Goal: Task Accomplishment & Management: Manage account settings

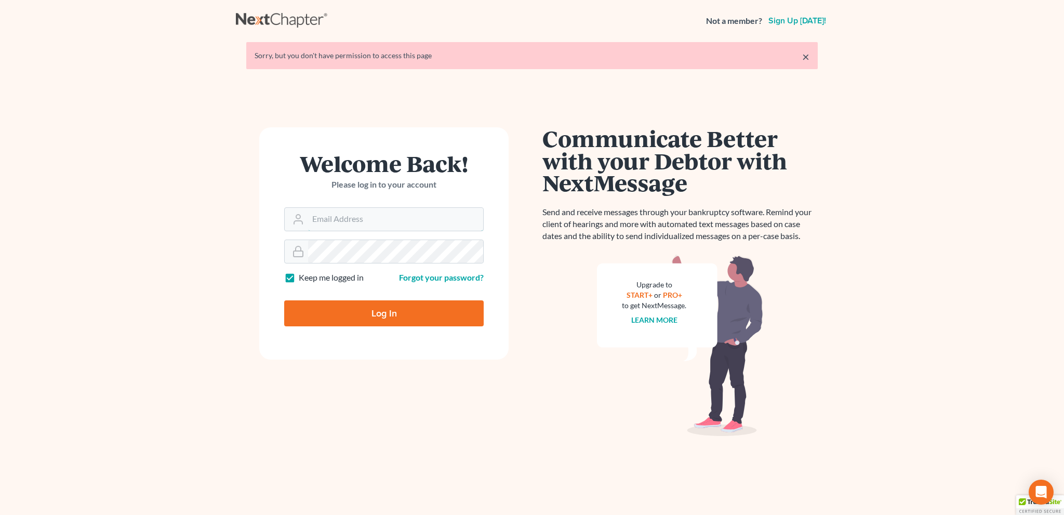
type input "bankruptcyquestions@gmail.com"
click at [390, 312] on input "Log In" at bounding box center [383, 313] width 199 height 26
type input "Thinking..."
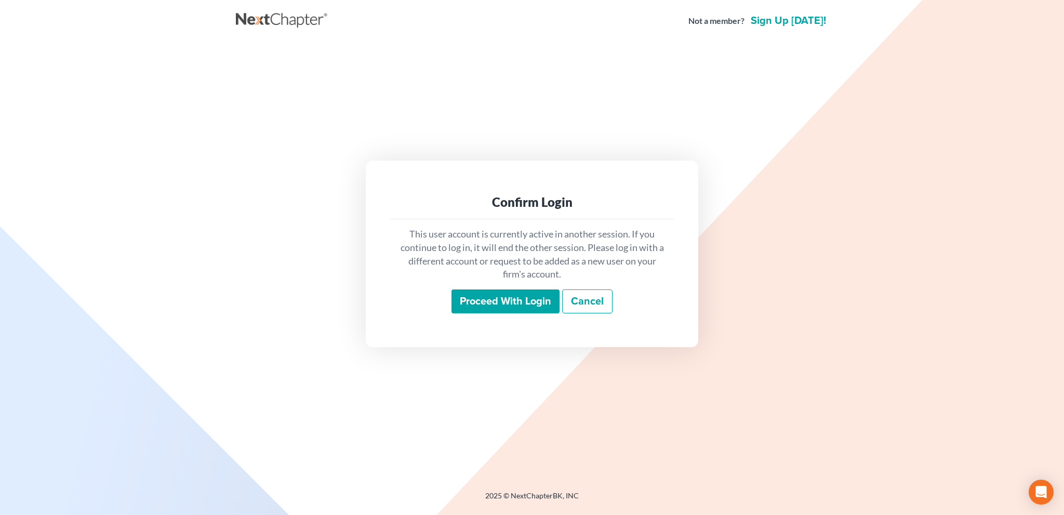
click at [505, 303] on input "Proceed with login" at bounding box center [505, 301] width 108 height 24
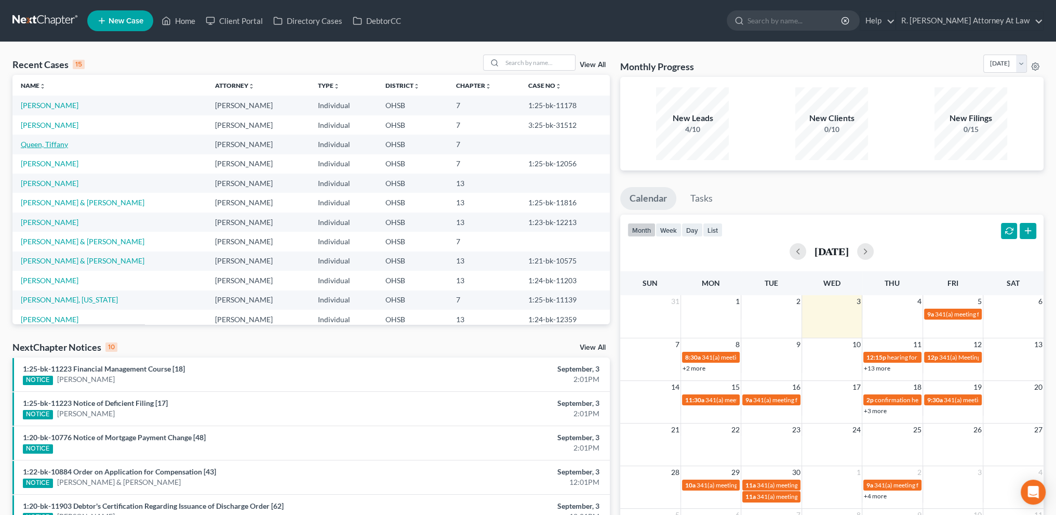
click at [52, 143] on link "Queen, Tiffany" at bounding box center [44, 144] width 47 height 9
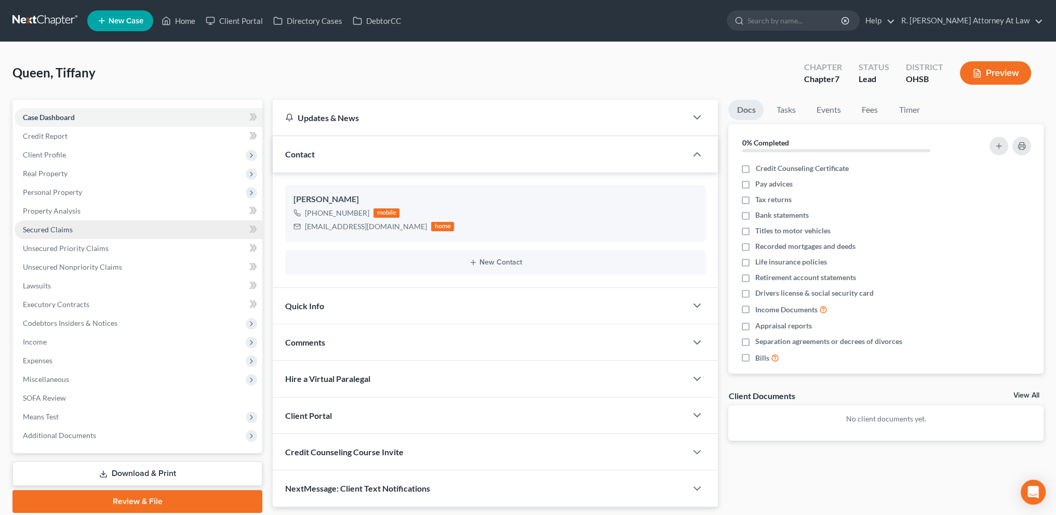
click at [38, 226] on span "Secured Claims" at bounding box center [48, 229] width 50 height 9
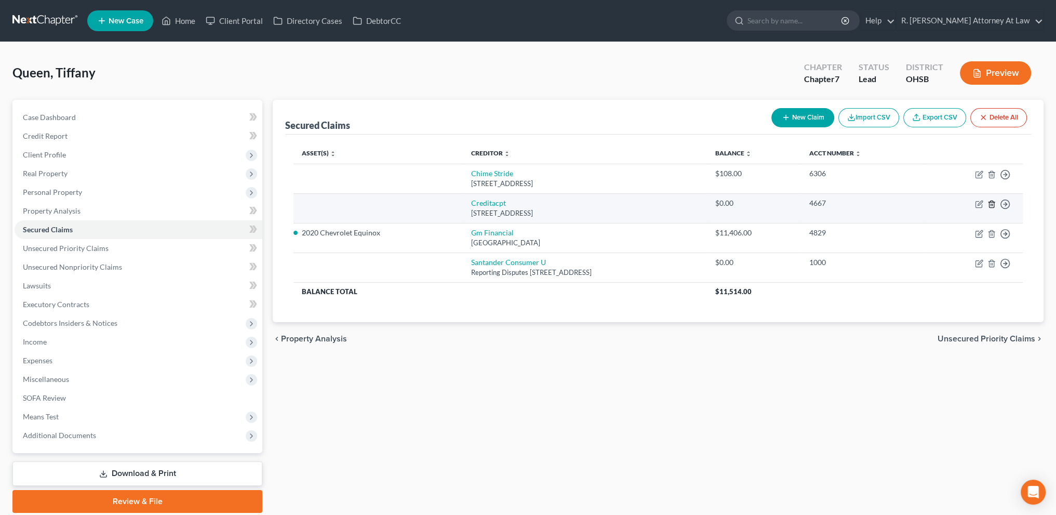
click at [991, 202] on icon "button" at bounding box center [992, 204] width 8 height 8
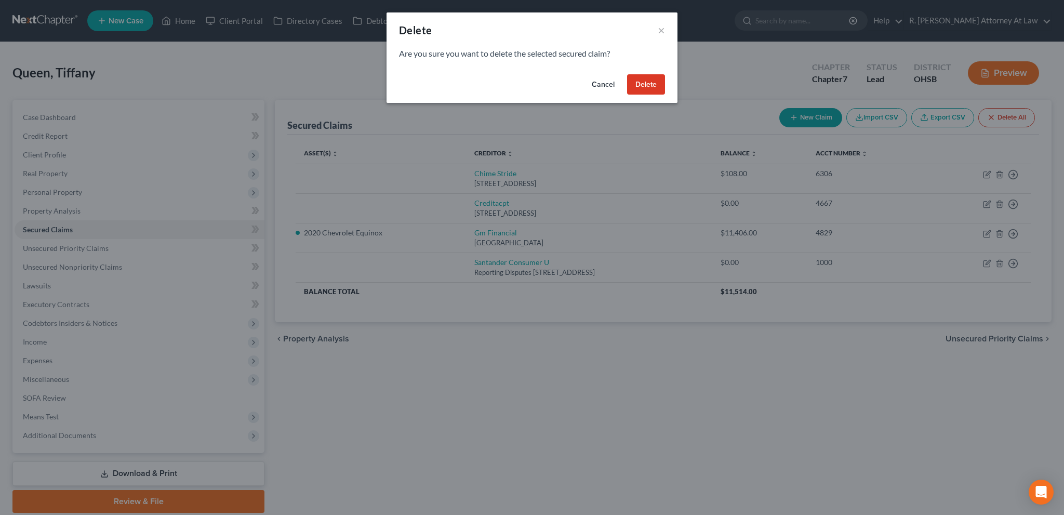
click at [636, 81] on button "Delete" at bounding box center [646, 84] width 38 height 21
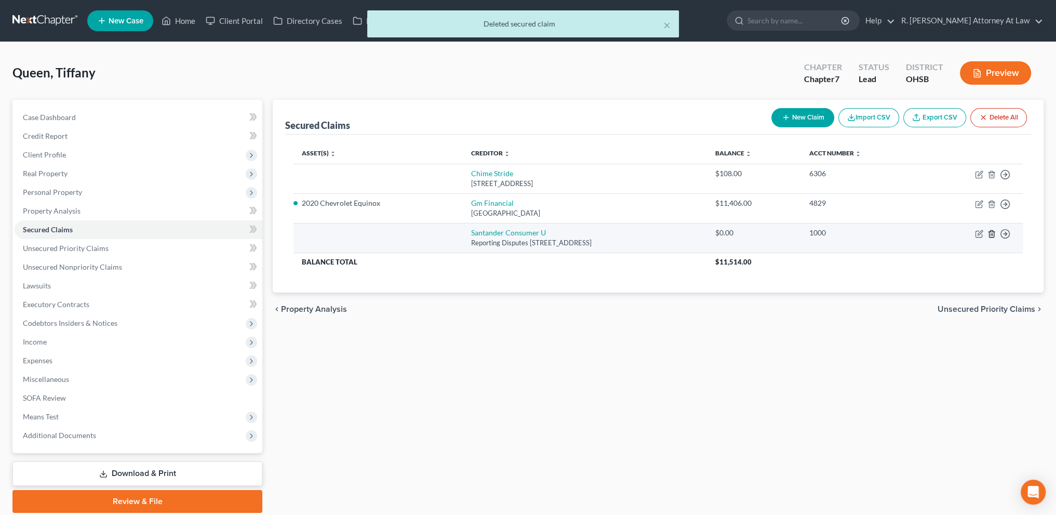
click at [993, 232] on icon "button" at bounding box center [992, 234] width 8 height 8
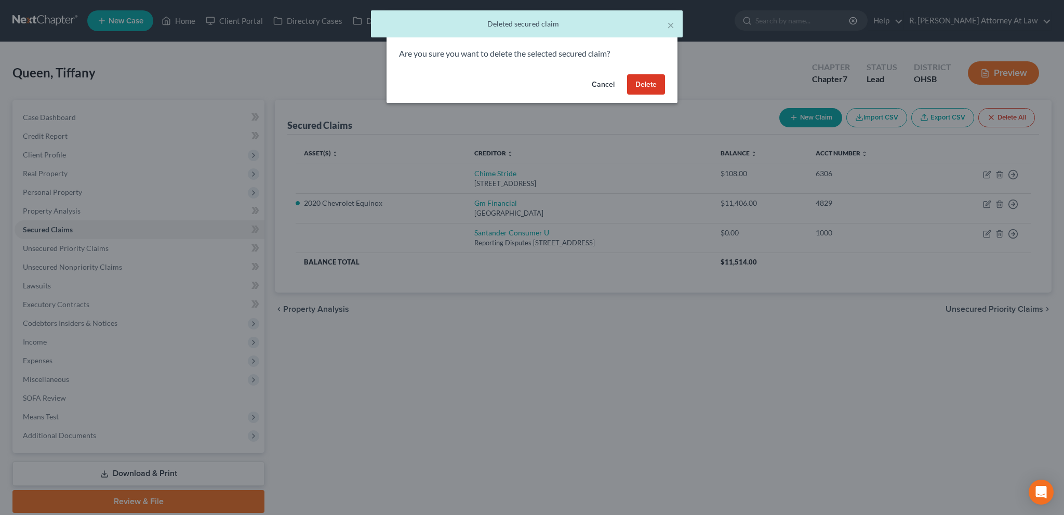
drag, startPoint x: 648, startPoint y: 79, endPoint x: 615, endPoint y: 82, distance: 32.8
click at [648, 81] on button "Delete" at bounding box center [646, 84] width 38 height 21
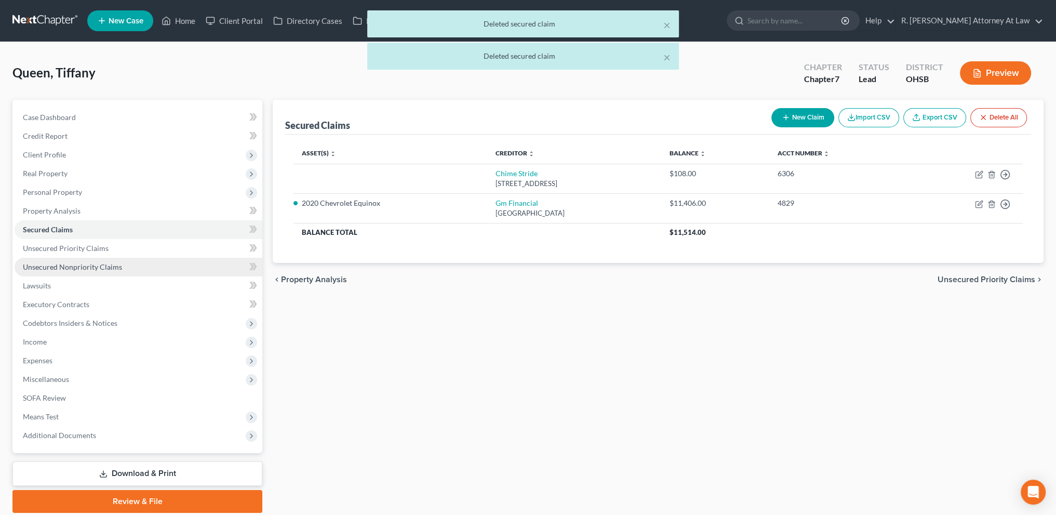
click at [77, 264] on span "Unsecured Nonpriority Claims" at bounding box center [72, 266] width 99 height 9
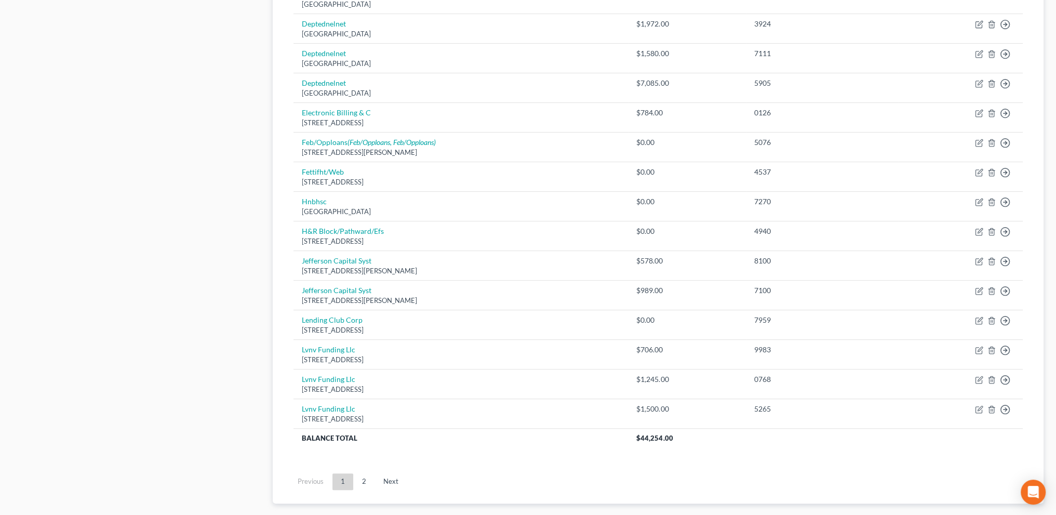
scroll to position [681, 0]
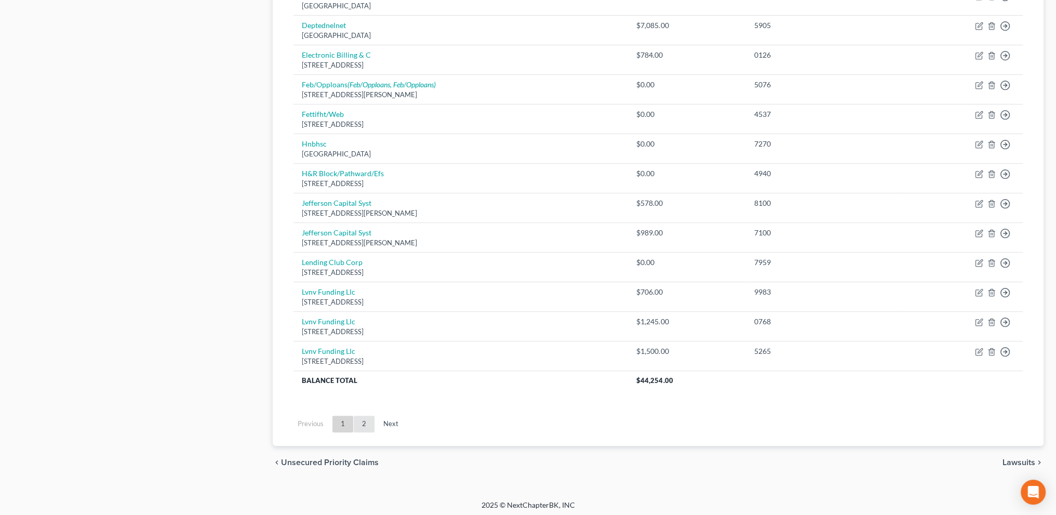
click at [369, 417] on link "2" at bounding box center [364, 424] width 21 height 17
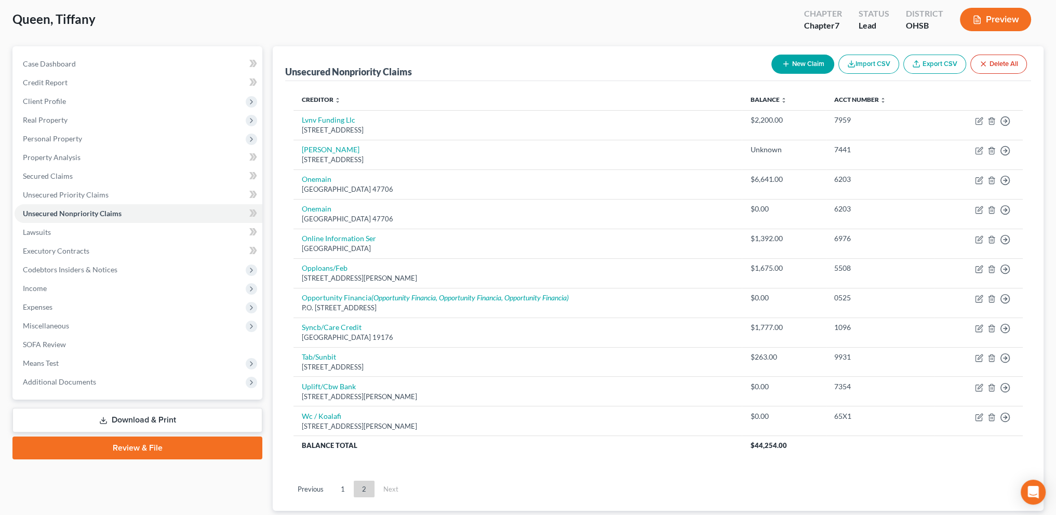
scroll to position [0, 0]
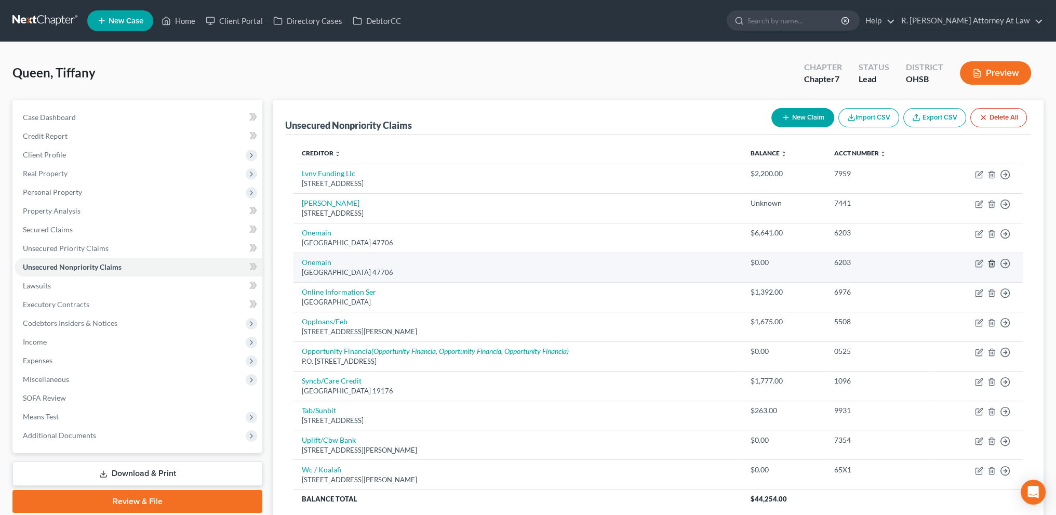
click at [992, 263] on line "button" at bounding box center [992, 264] width 0 height 2
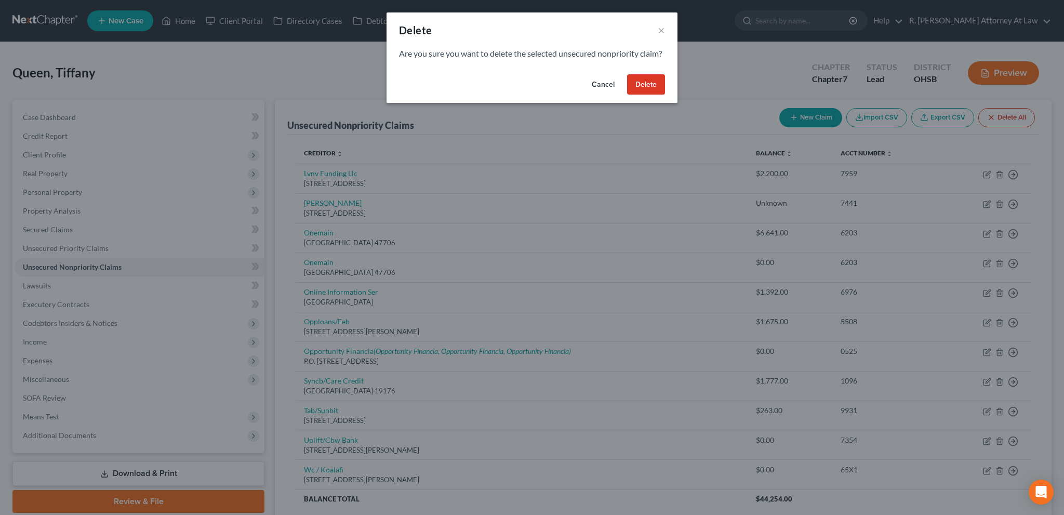
click at [646, 92] on button "Delete" at bounding box center [646, 84] width 38 height 21
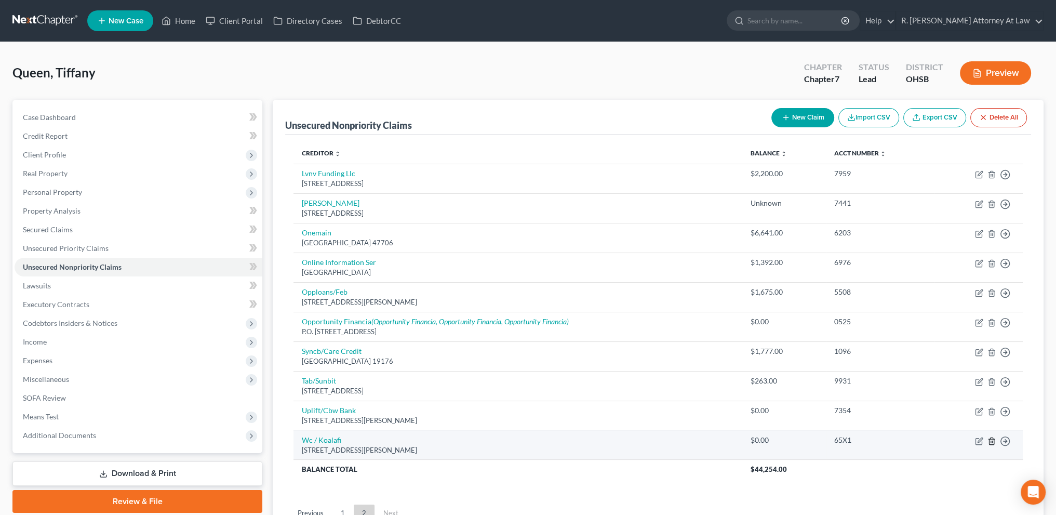
click at [993, 438] on icon "button" at bounding box center [992, 441] width 8 height 8
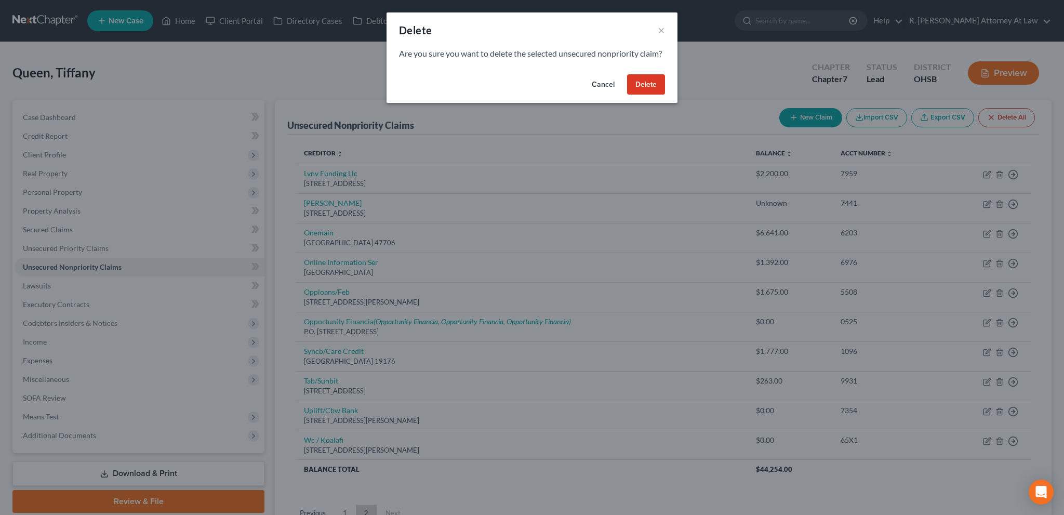
click at [645, 93] on button "Delete" at bounding box center [646, 84] width 38 height 21
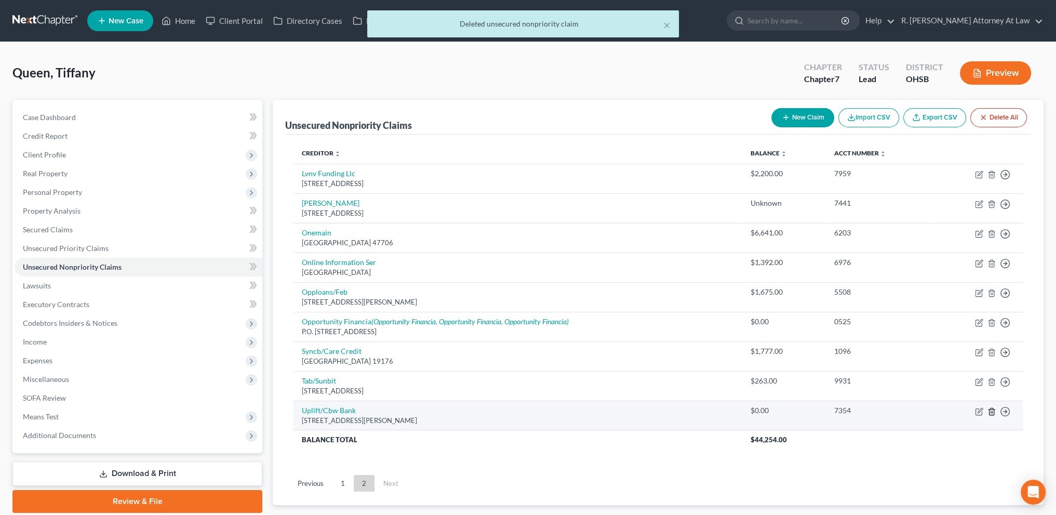
click at [992, 411] on line "button" at bounding box center [992, 412] width 0 height 2
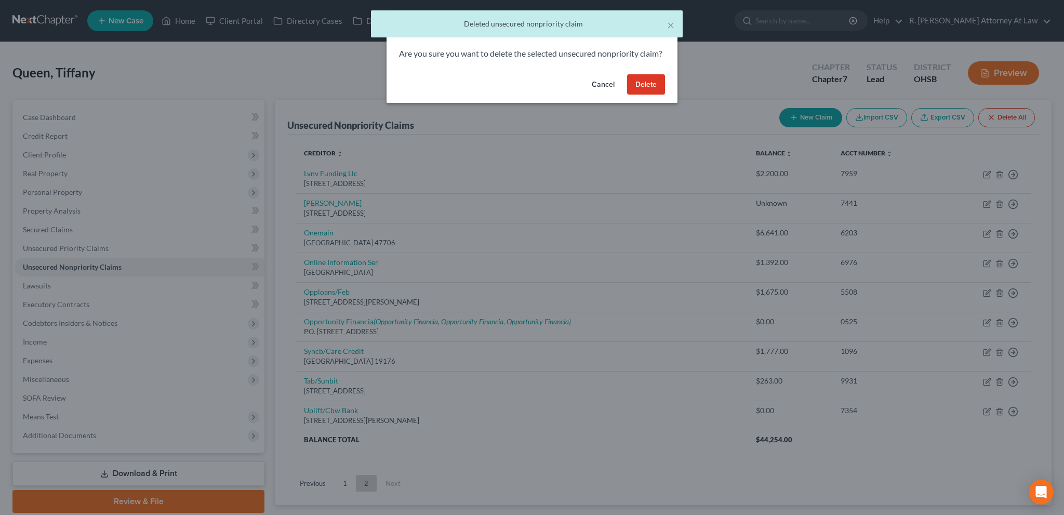
click at [637, 95] on button "Delete" at bounding box center [646, 84] width 38 height 21
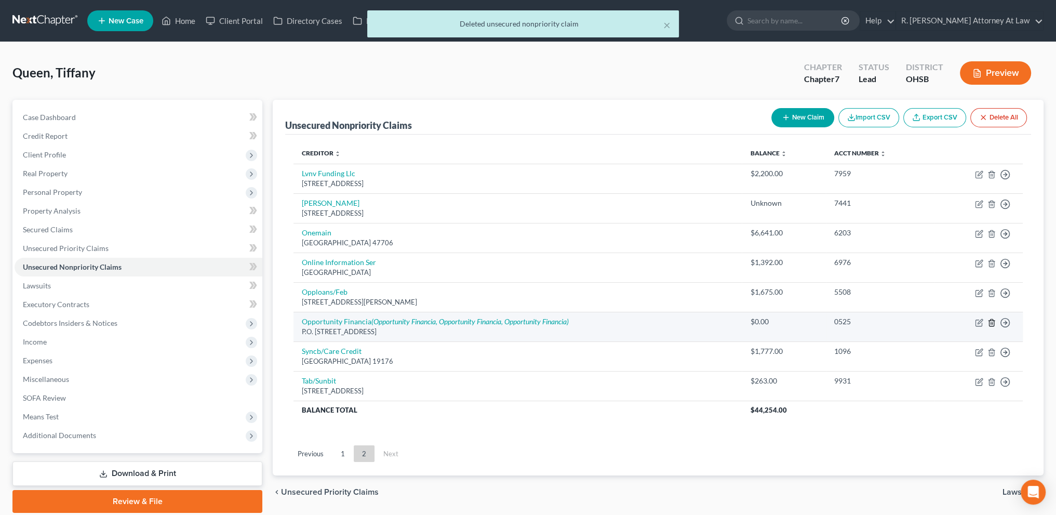
click at [989, 321] on icon "button" at bounding box center [992, 322] width 8 height 8
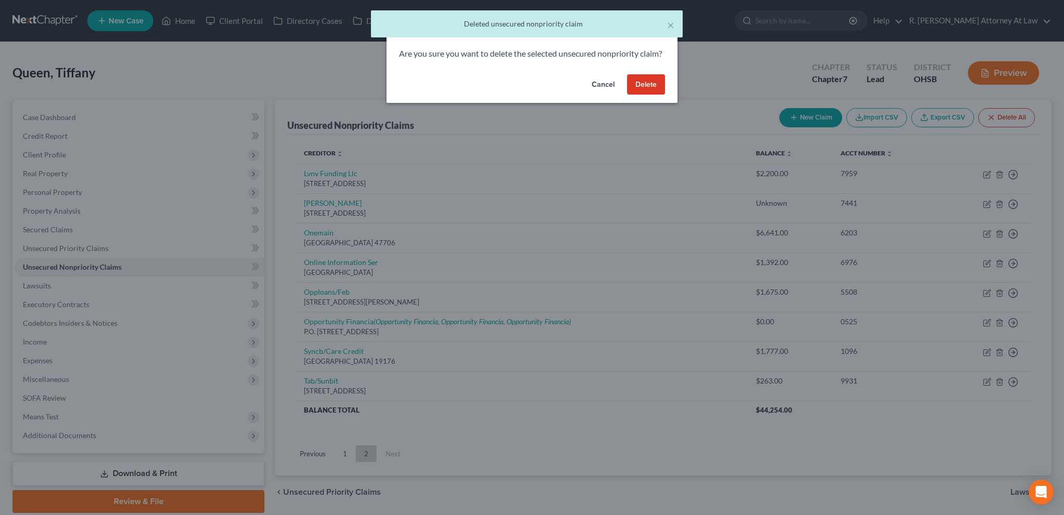
click at [645, 95] on button "Delete" at bounding box center [646, 84] width 38 height 21
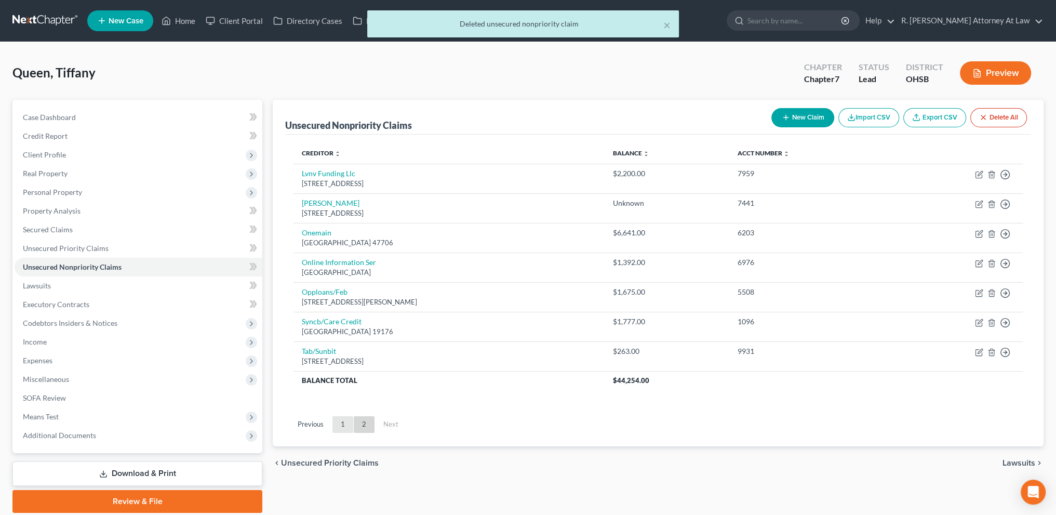
click at [345, 421] on link "1" at bounding box center [342, 424] width 21 height 17
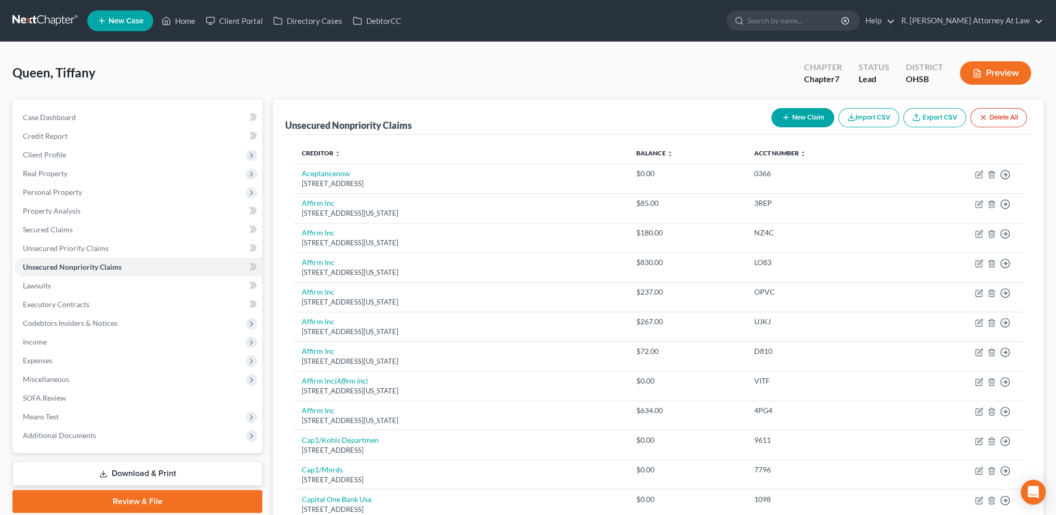
click at [805, 119] on button "New Claim" at bounding box center [802, 117] width 63 height 19
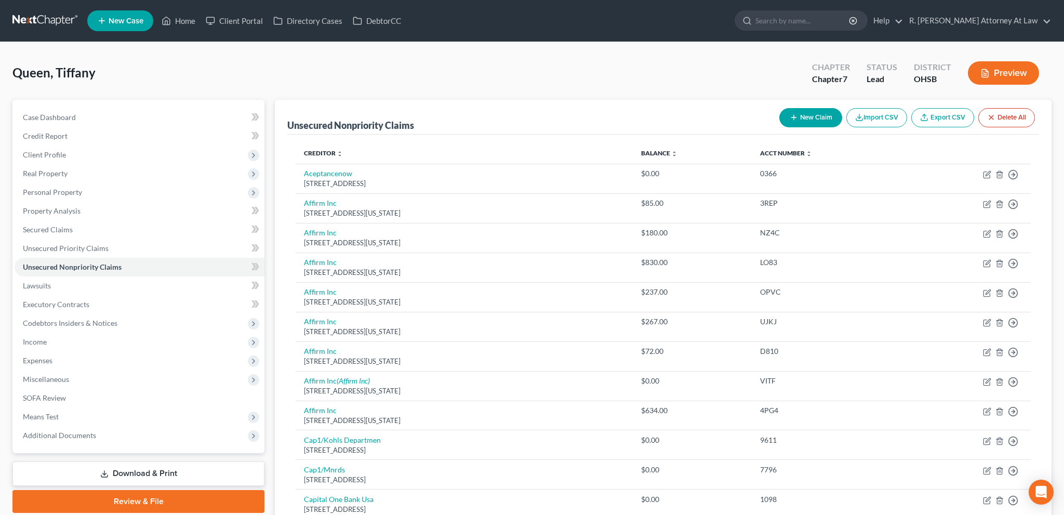
select select "0"
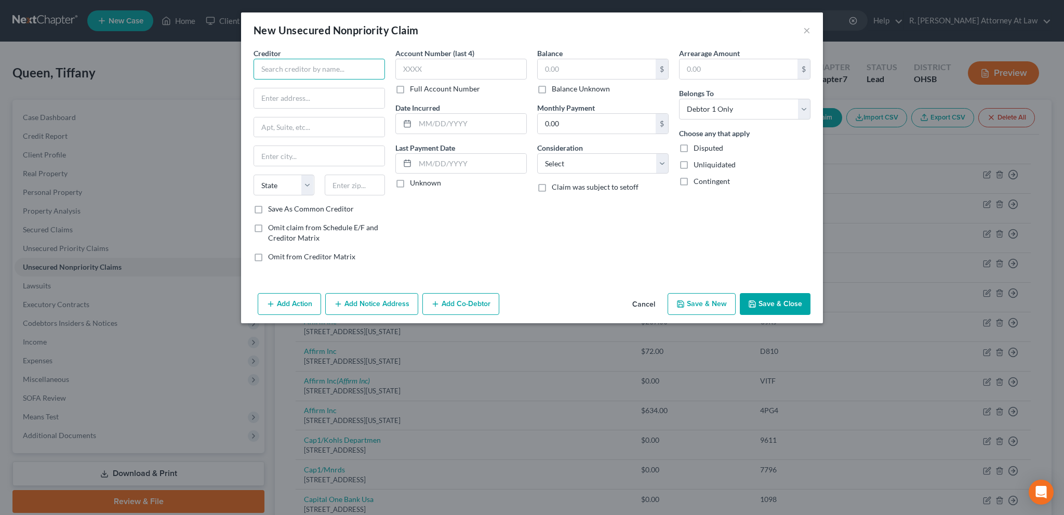
click at [310, 64] on input "text" at bounding box center [319, 69] width 131 height 21
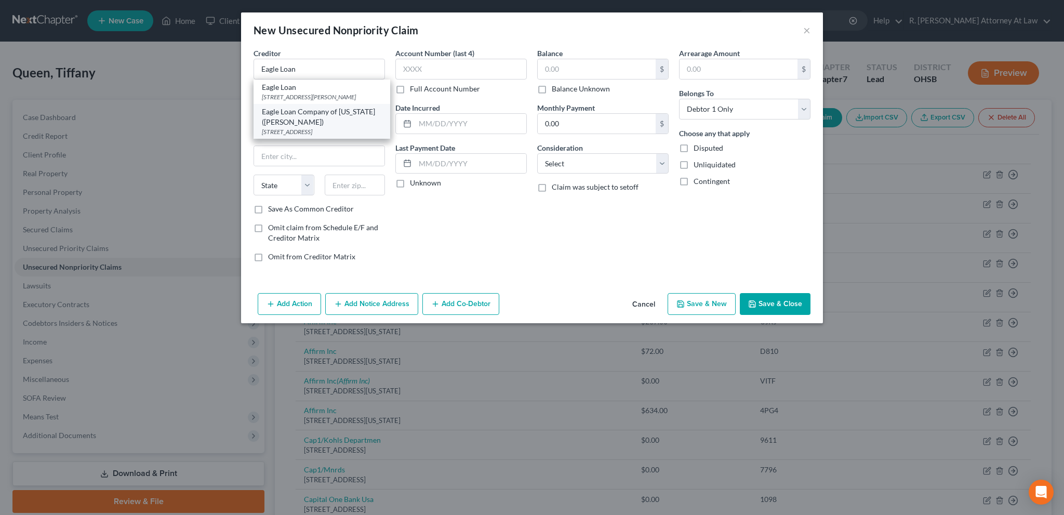
click at [300, 110] on div "Eagle Loan Company of [US_STATE] ([PERSON_NAME])" at bounding box center [322, 117] width 120 height 21
type input "Eagle Loan Company of [US_STATE] ([PERSON_NAME])"
type input "[STREET_ADDRESS]"
type input "[GEOGRAPHIC_DATA]"
select select "36"
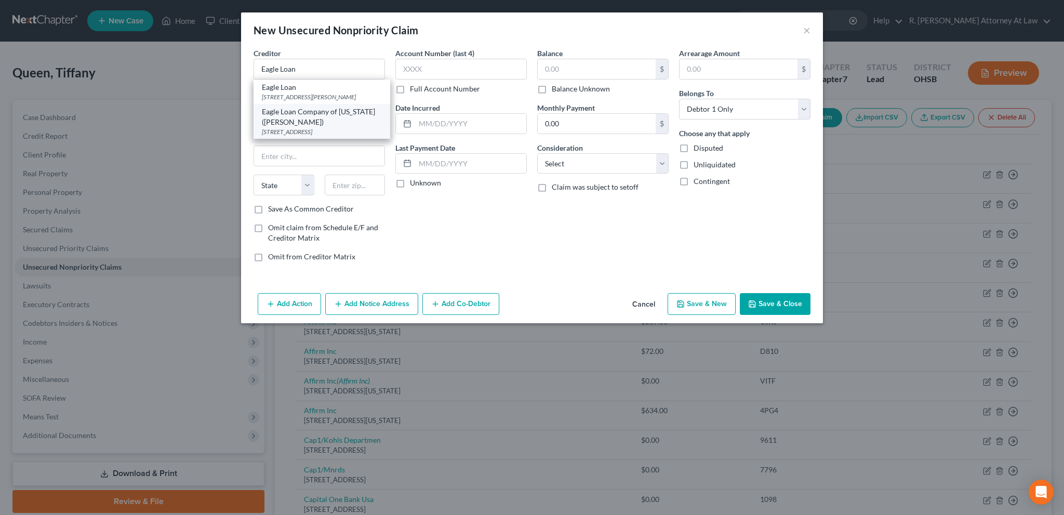
type input "45240"
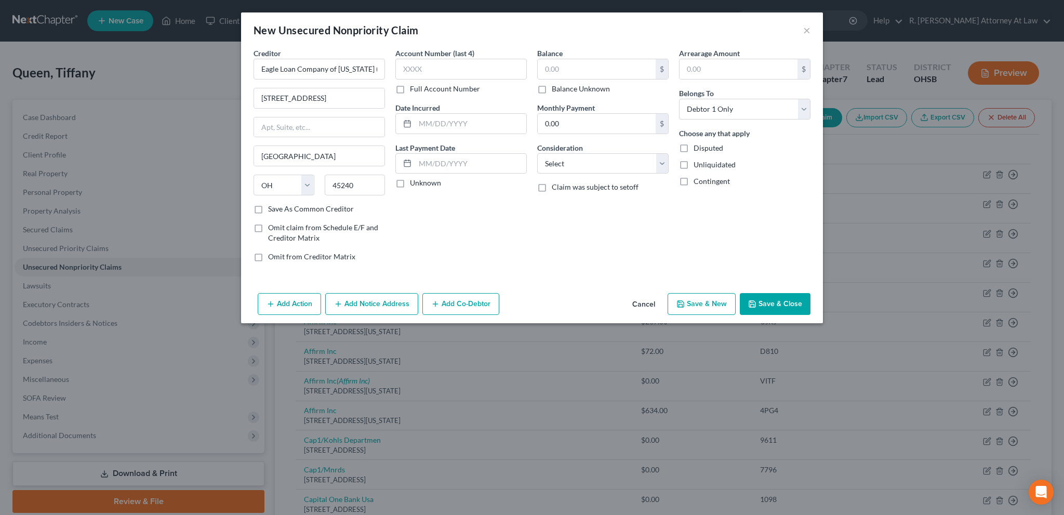
drag, startPoint x: 763, startPoint y: 299, endPoint x: 761, endPoint y: 293, distance: 6.1
click at [763, 299] on button "Save & Close" at bounding box center [775, 304] width 71 height 22
type input "0.00"
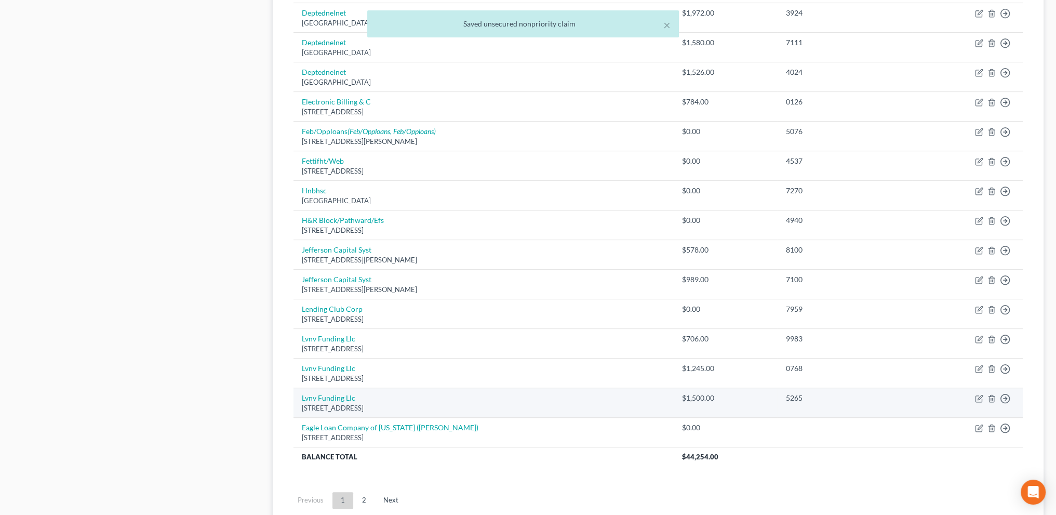
scroll to position [711, 0]
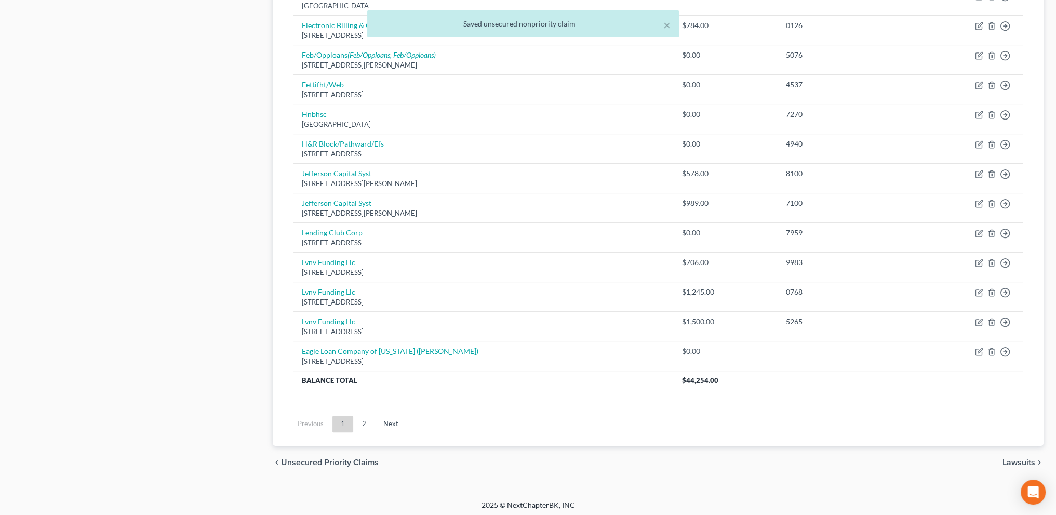
click at [366, 420] on link "2" at bounding box center [364, 424] width 21 height 17
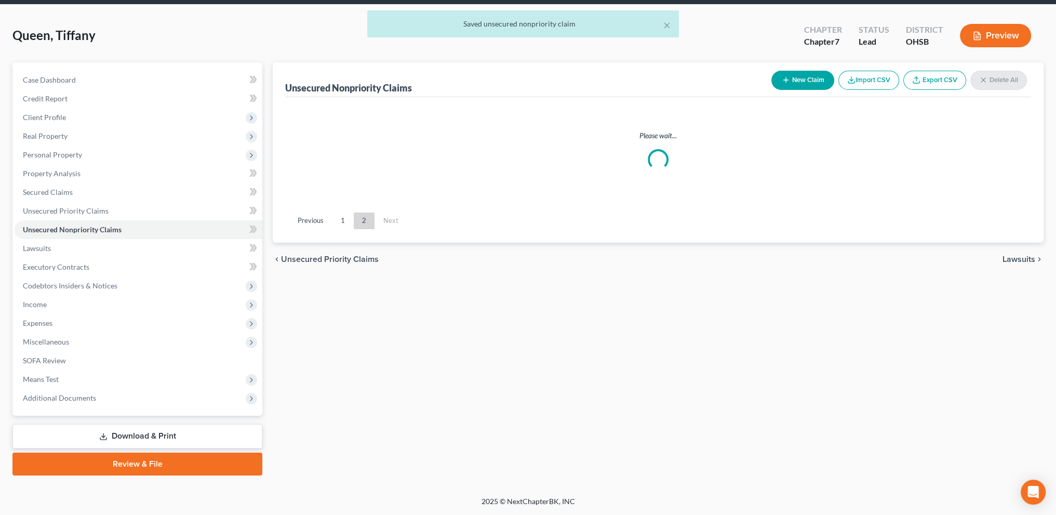
scroll to position [36, 0]
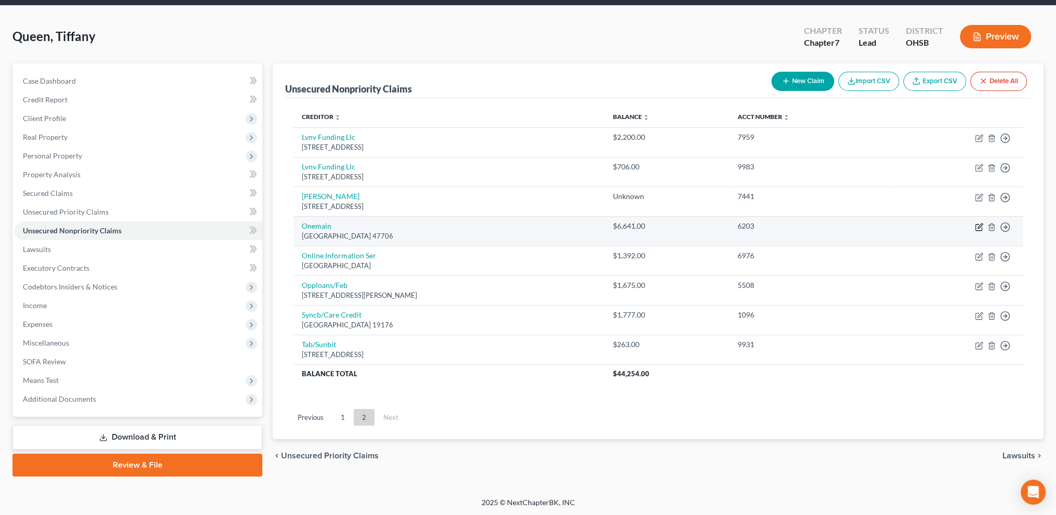
click at [979, 224] on icon "button" at bounding box center [979, 227] width 8 height 8
select select "15"
select select "0"
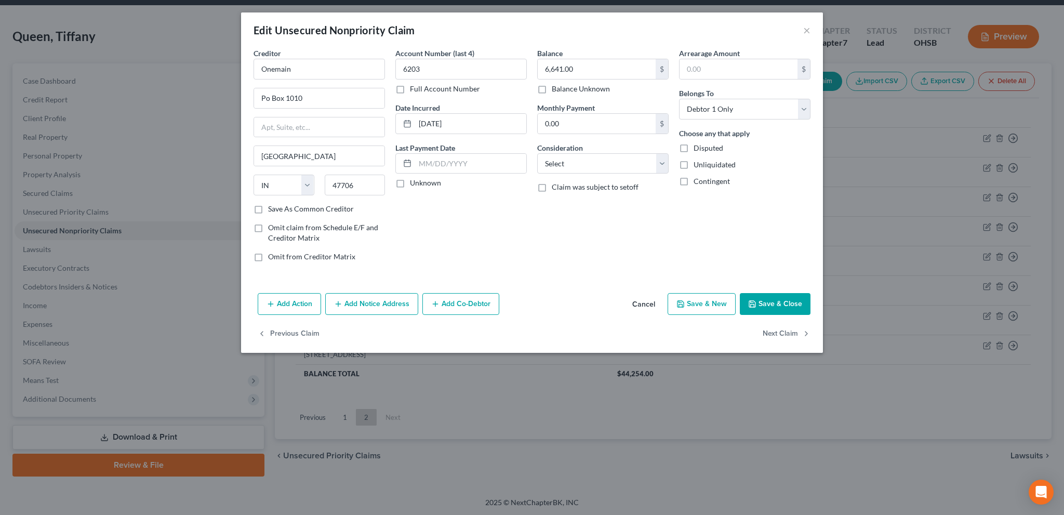
click at [788, 302] on button "Save & Close" at bounding box center [775, 304] width 71 height 22
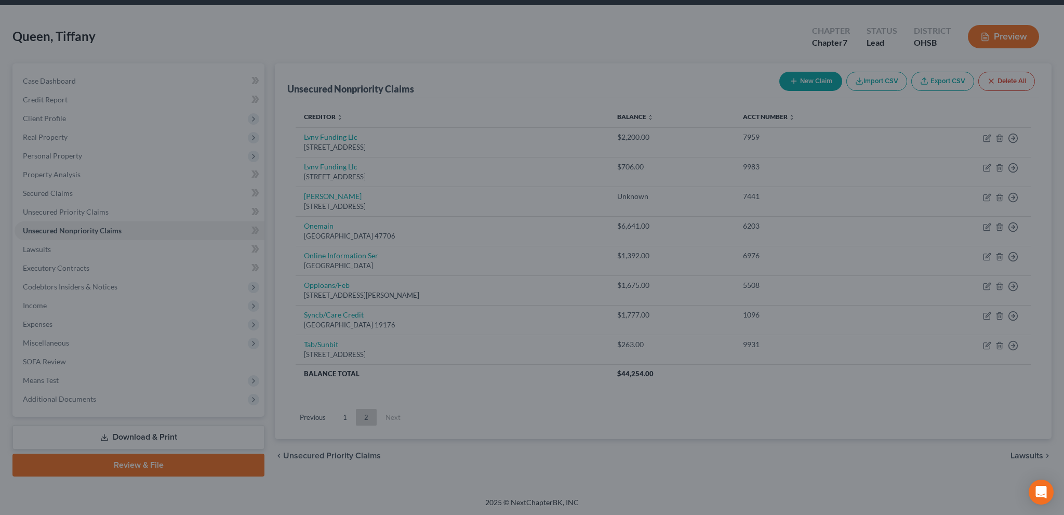
type input "0"
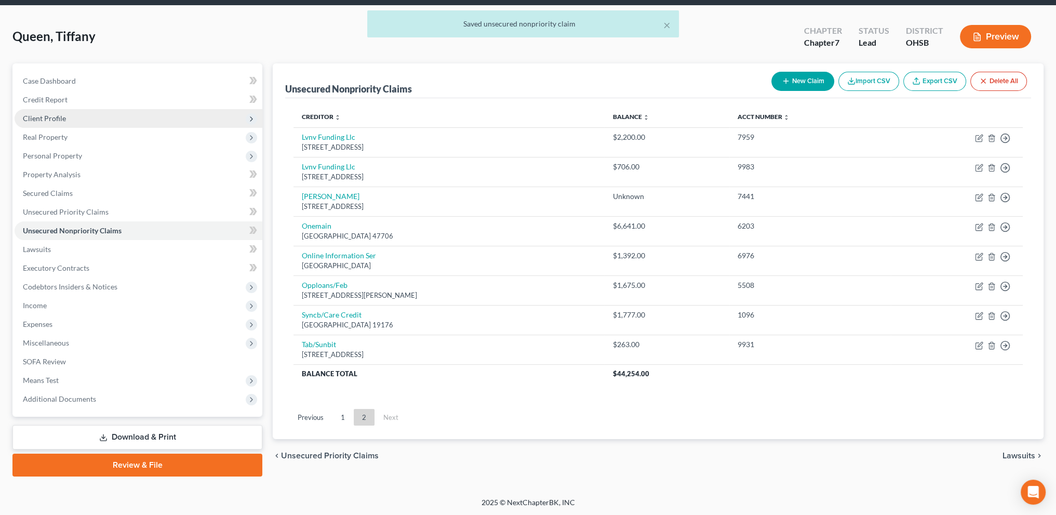
click at [44, 112] on span "Client Profile" at bounding box center [139, 118] width 248 height 19
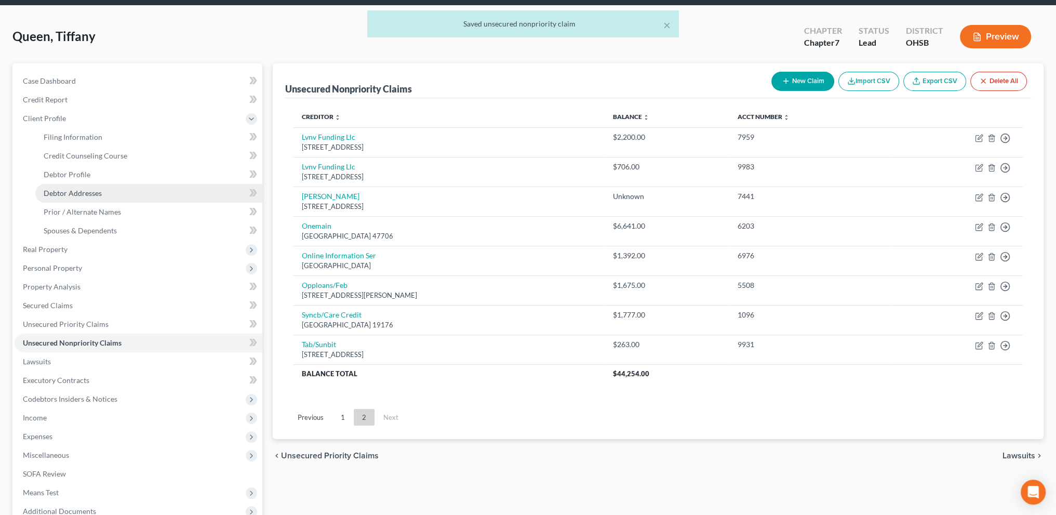
click at [68, 194] on span "Debtor Addresses" at bounding box center [73, 193] width 58 height 9
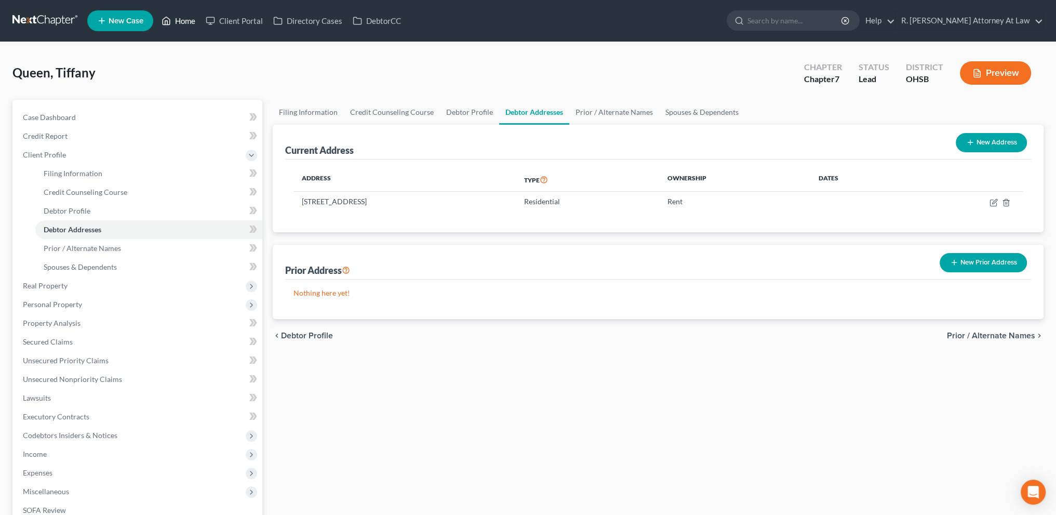
click at [189, 20] on link "Home" at bounding box center [178, 20] width 44 height 19
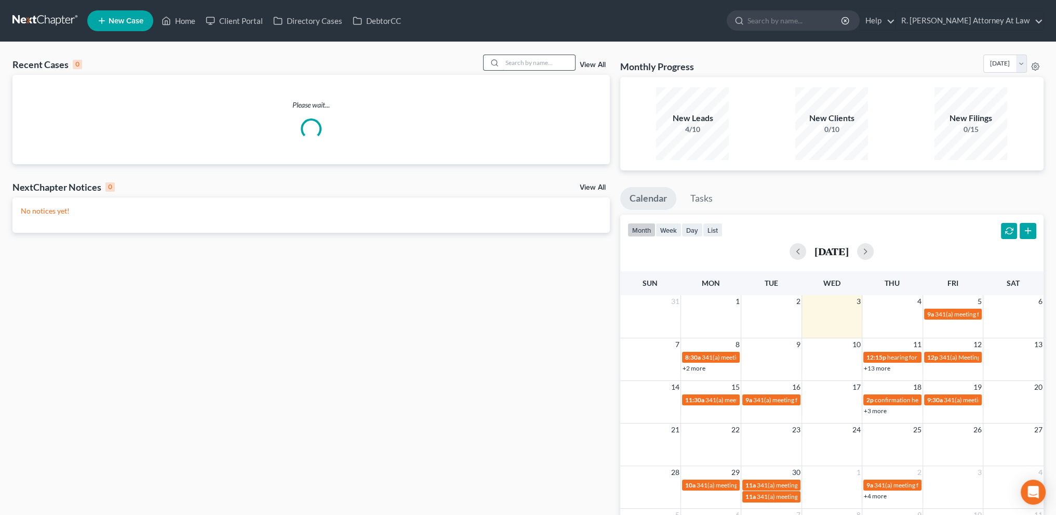
click at [554, 61] on input "search" at bounding box center [538, 62] width 73 height 15
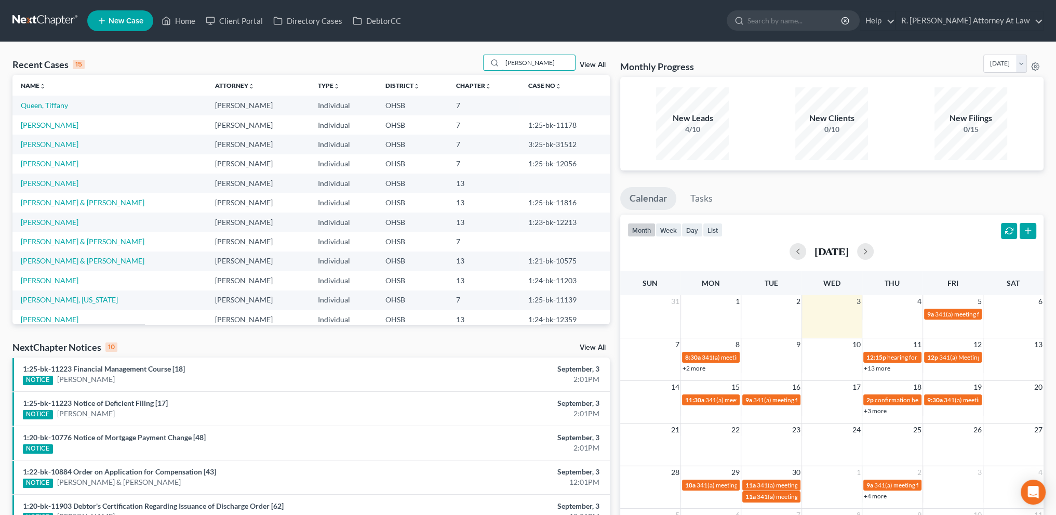
type input "[PERSON_NAME]"
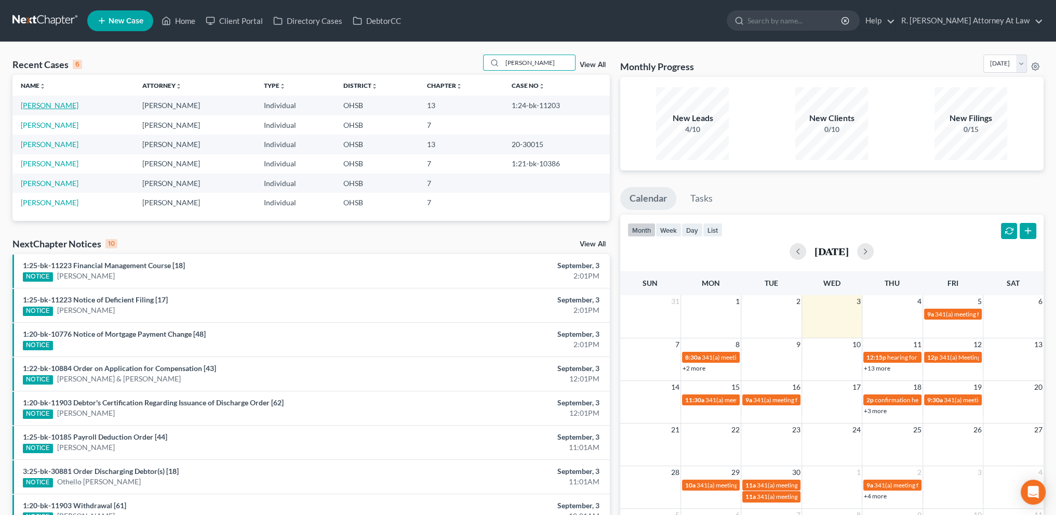
click at [31, 104] on link "[PERSON_NAME]" at bounding box center [50, 105] width 58 height 9
click at [38, 108] on link "[PERSON_NAME]" at bounding box center [50, 105] width 58 height 9
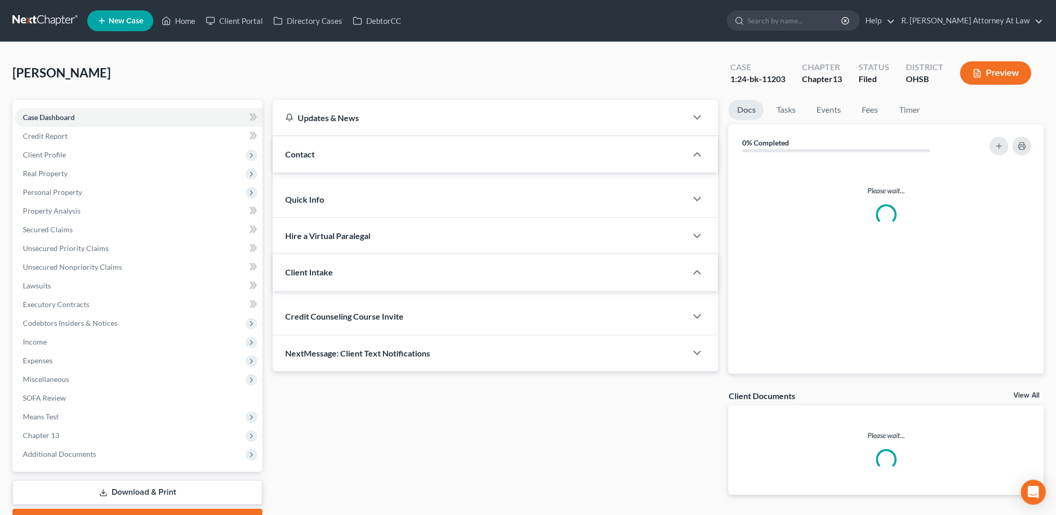
click at [38, 107] on div "Case Dashboard Payments Invoices Payments Payments Credit Report Client Profile…" at bounding box center [137, 286] width 250 height 372
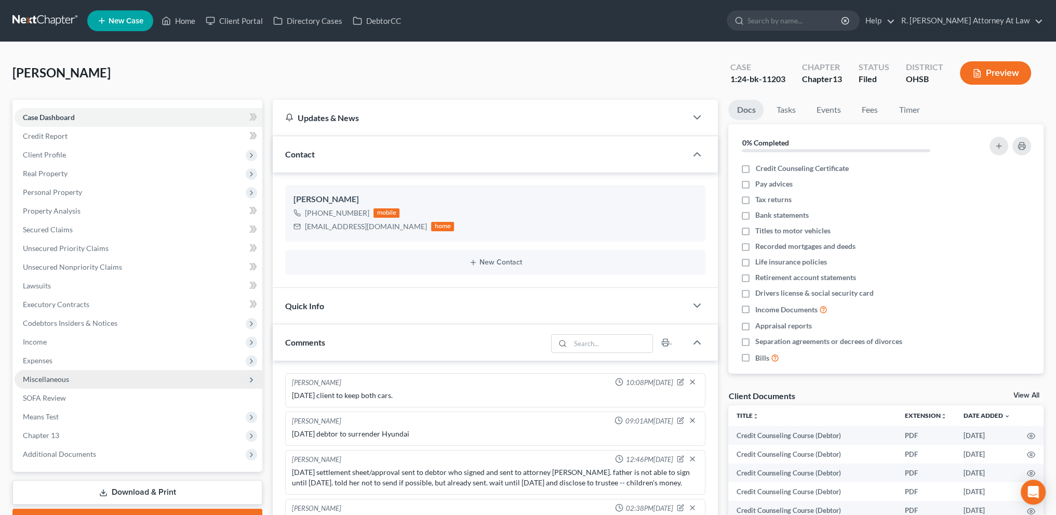
scroll to position [264, 0]
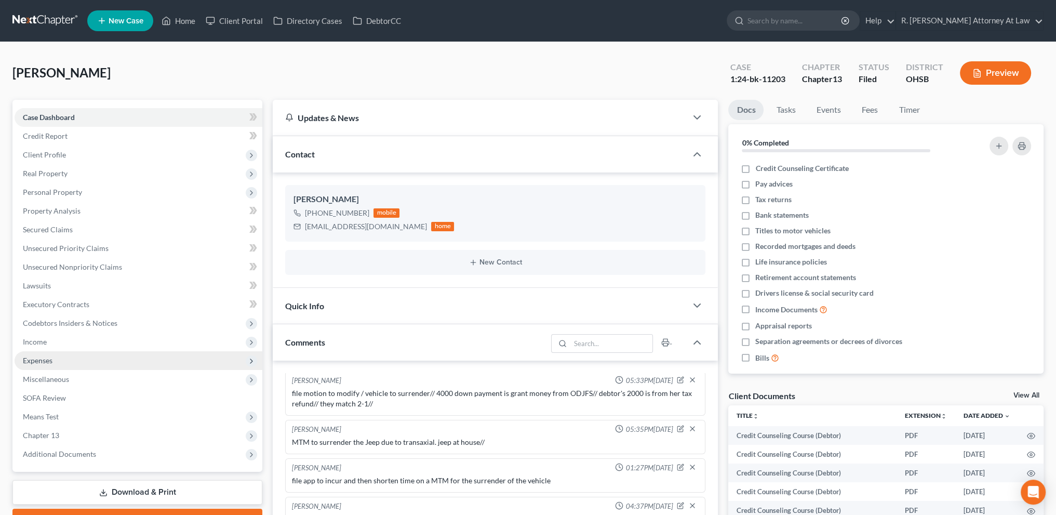
click at [38, 364] on span "Expenses" at bounding box center [38, 360] width 30 height 9
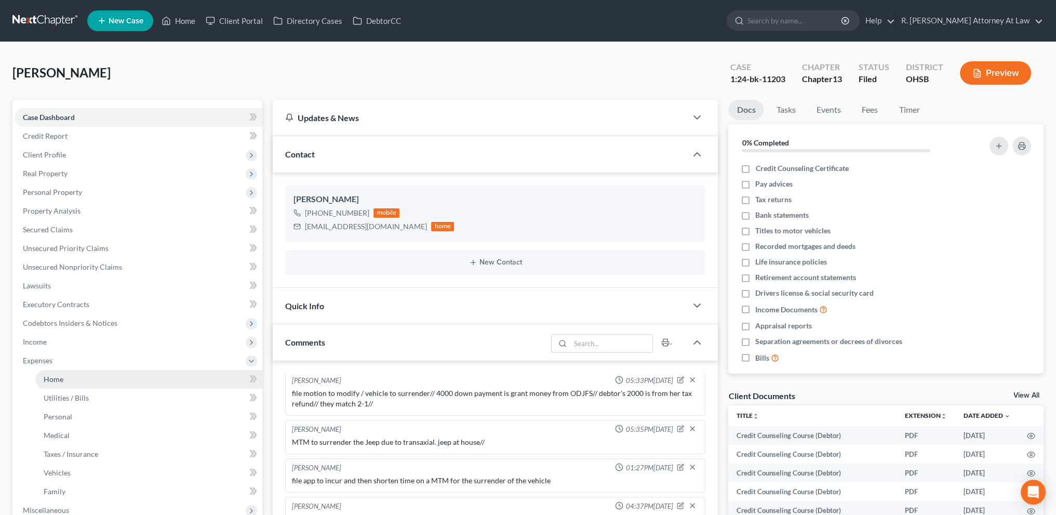
click at [48, 376] on span "Home" at bounding box center [54, 379] width 20 height 9
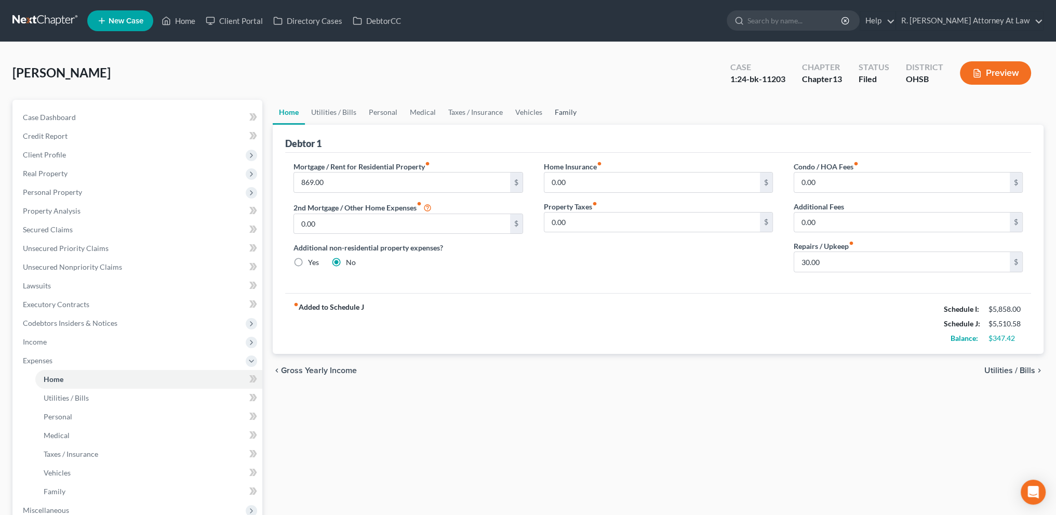
click at [561, 111] on link "Family" at bounding box center [566, 112] width 34 height 25
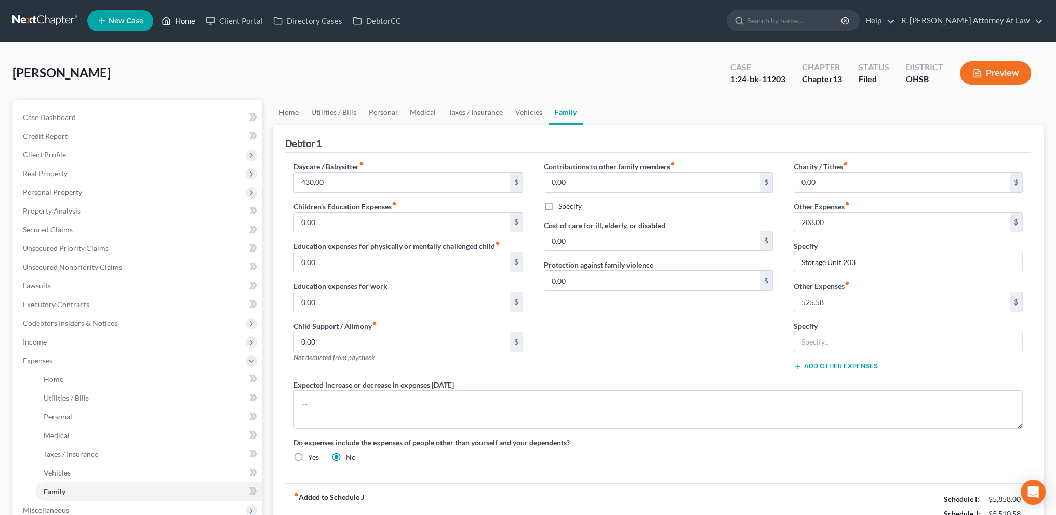
click at [175, 22] on link "Home" at bounding box center [178, 20] width 44 height 19
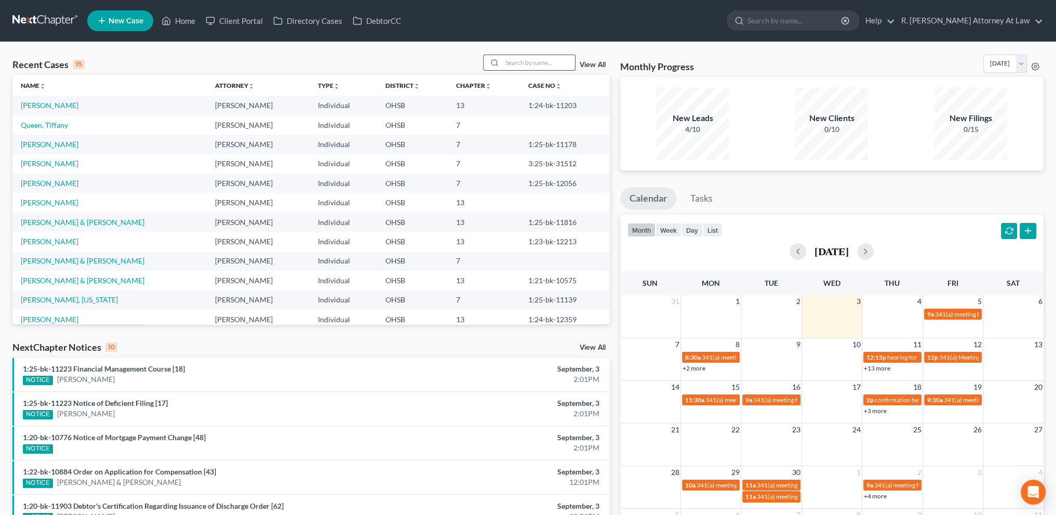
click at [515, 60] on input "search" at bounding box center [538, 62] width 73 height 15
type input "[PERSON_NAME]"
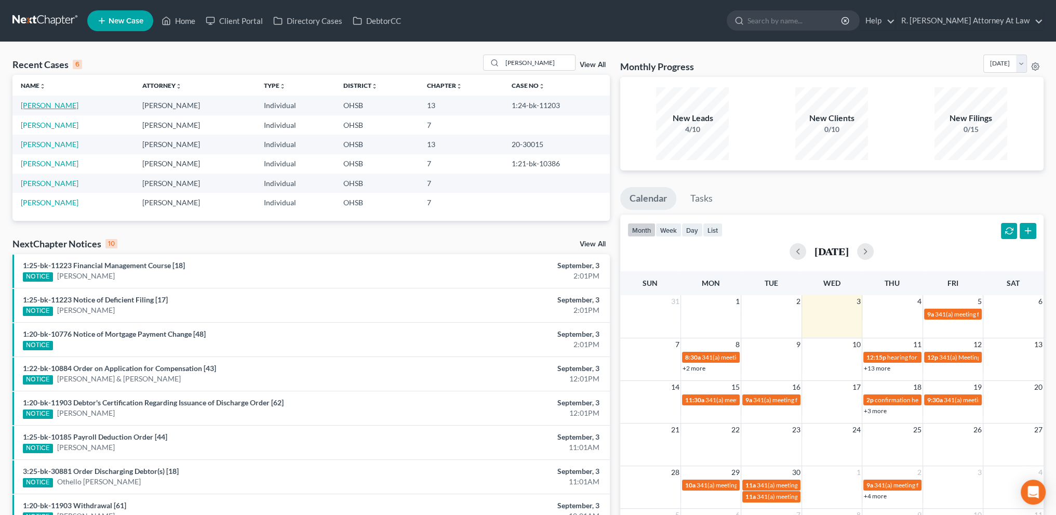
click at [39, 102] on link "[PERSON_NAME]" at bounding box center [50, 105] width 58 height 9
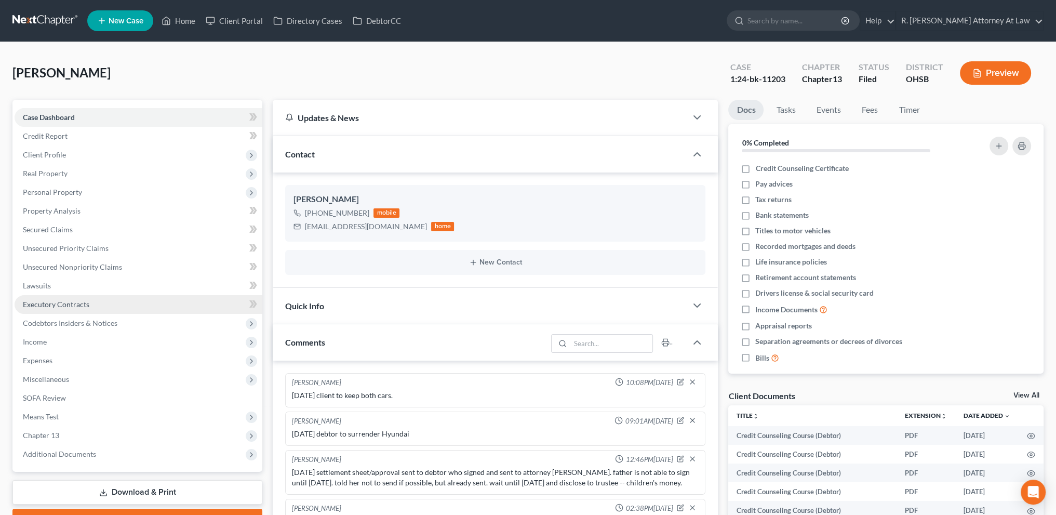
scroll to position [264, 0]
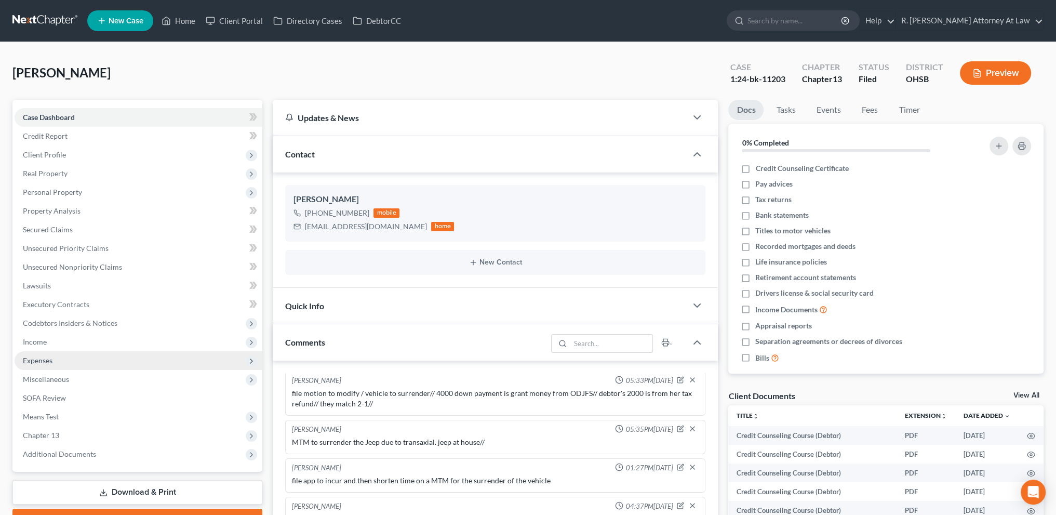
click at [51, 356] on span "Expenses" at bounding box center [38, 360] width 30 height 9
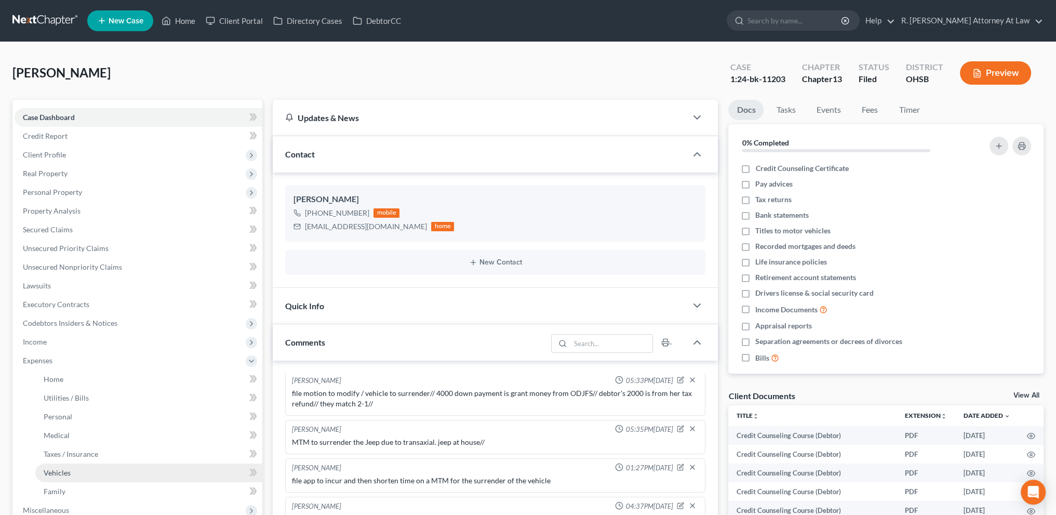
click at [71, 469] on link "Vehicles" at bounding box center [148, 472] width 227 height 19
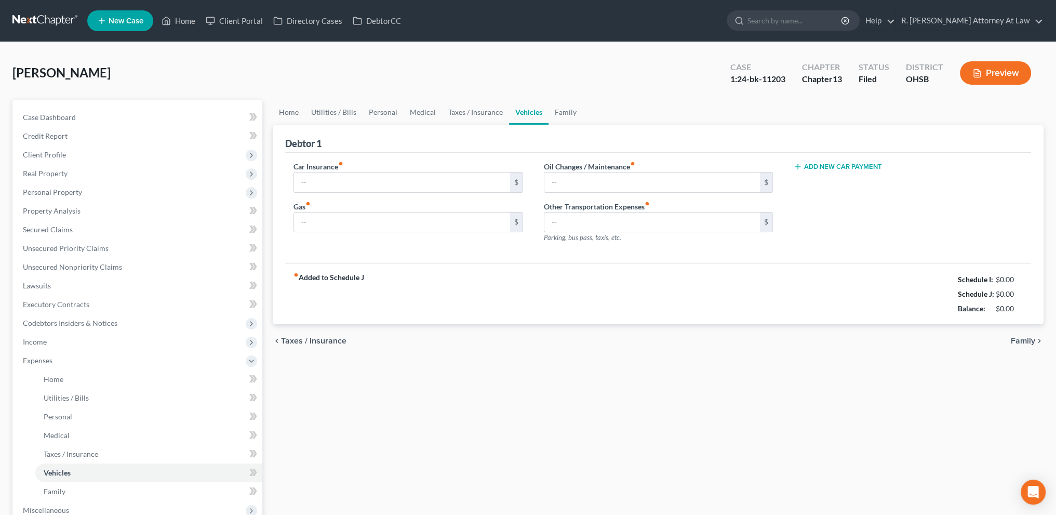
type input "344.00"
type input "350.00"
type input "150.00"
type input "0.00"
click at [562, 112] on link "Family" at bounding box center [566, 112] width 34 height 25
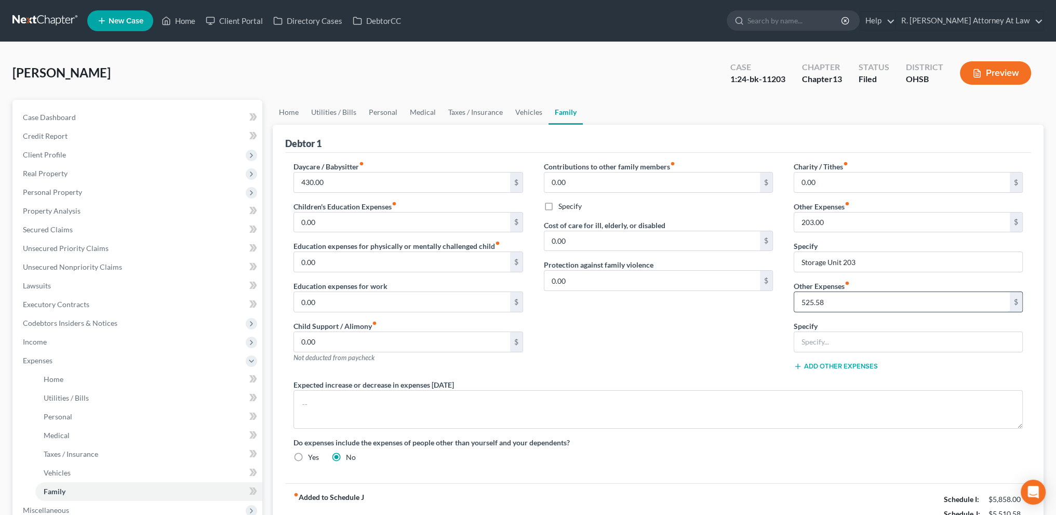
click at [835, 303] on input "525.58" at bounding box center [902, 302] width 216 height 20
type input "566.57"
click at [817, 337] on input "text" at bounding box center [908, 342] width 228 height 20
type input "Post petition replacement vehicle"
click at [534, 108] on link "Vehicles" at bounding box center [528, 112] width 39 height 25
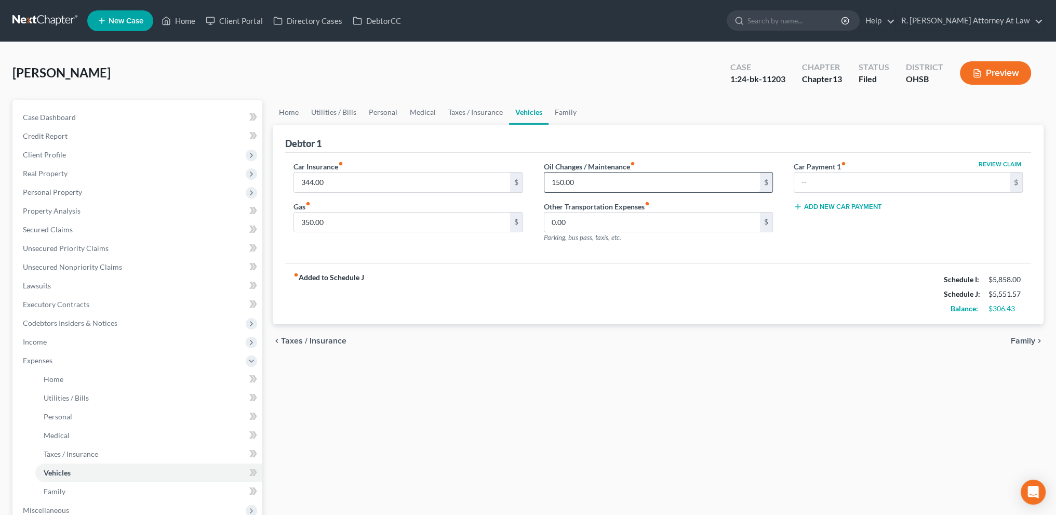
click at [581, 177] on input "150.00" at bounding box center [652, 182] width 216 height 20
type input "0"
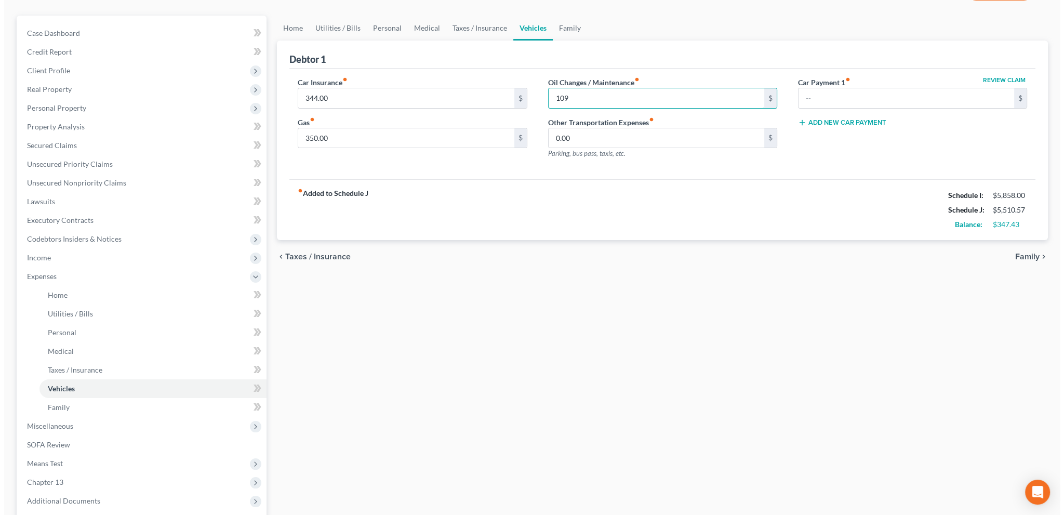
scroll to position [186, 0]
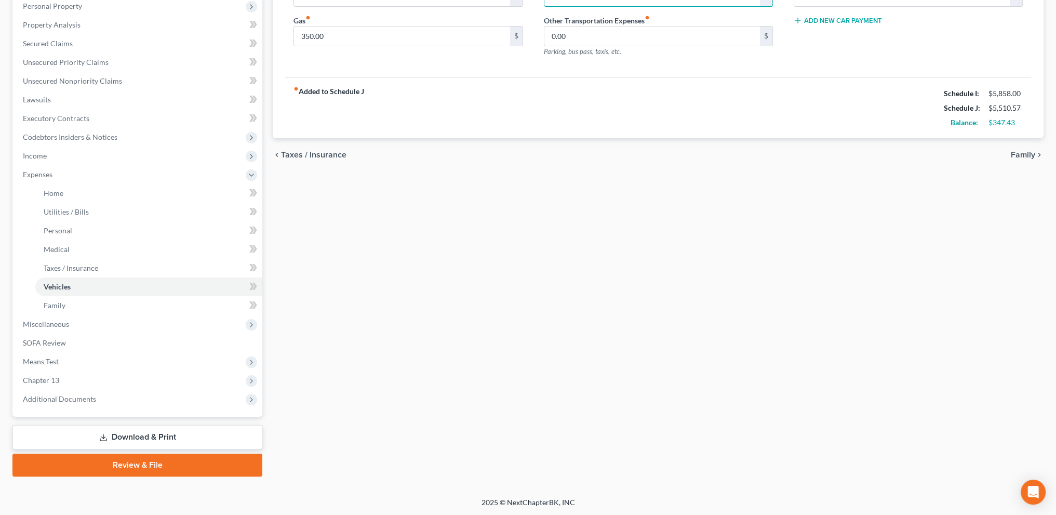
click at [137, 437] on link "Download & Print" at bounding box center [137, 437] width 250 height 24
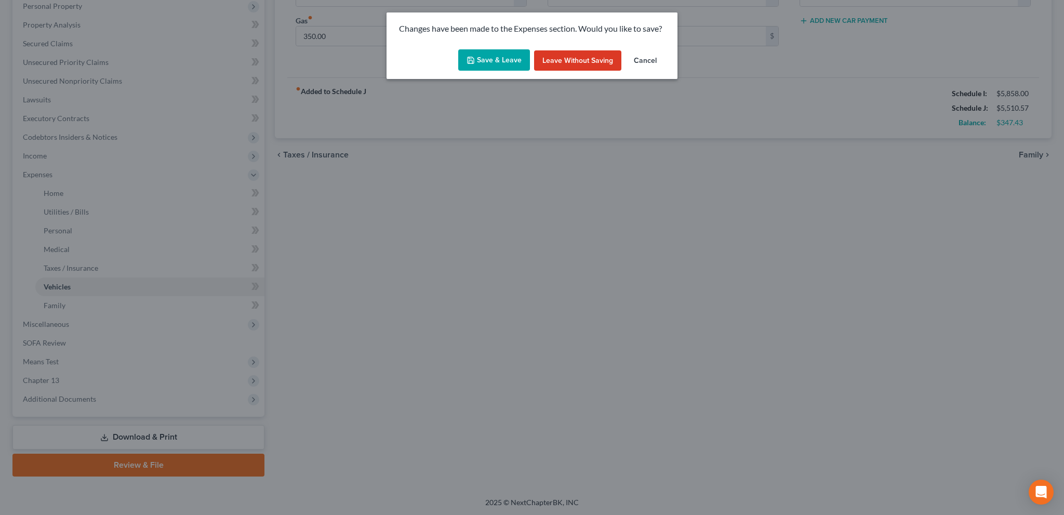
click at [477, 63] on button "Save & Leave" at bounding box center [494, 60] width 72 height 22
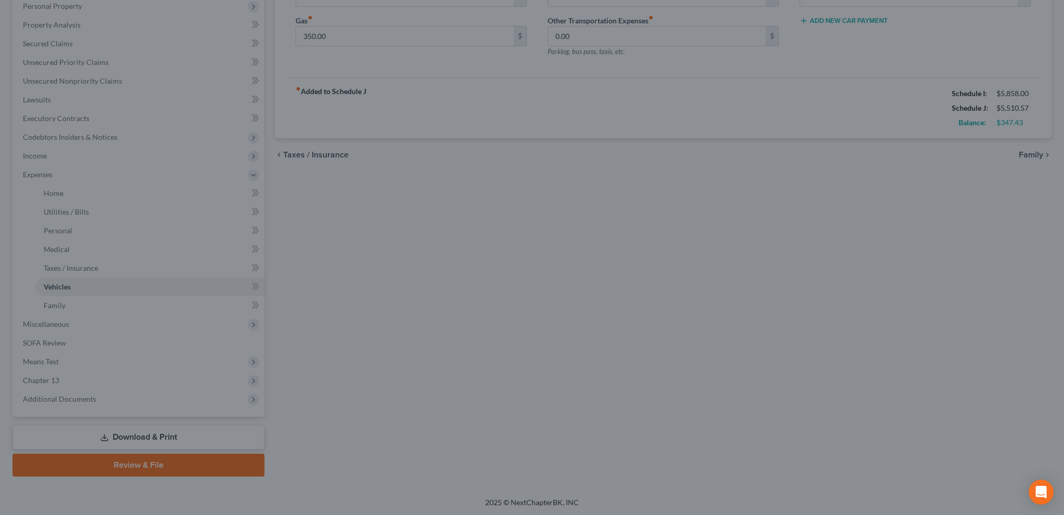
type input "109.00"
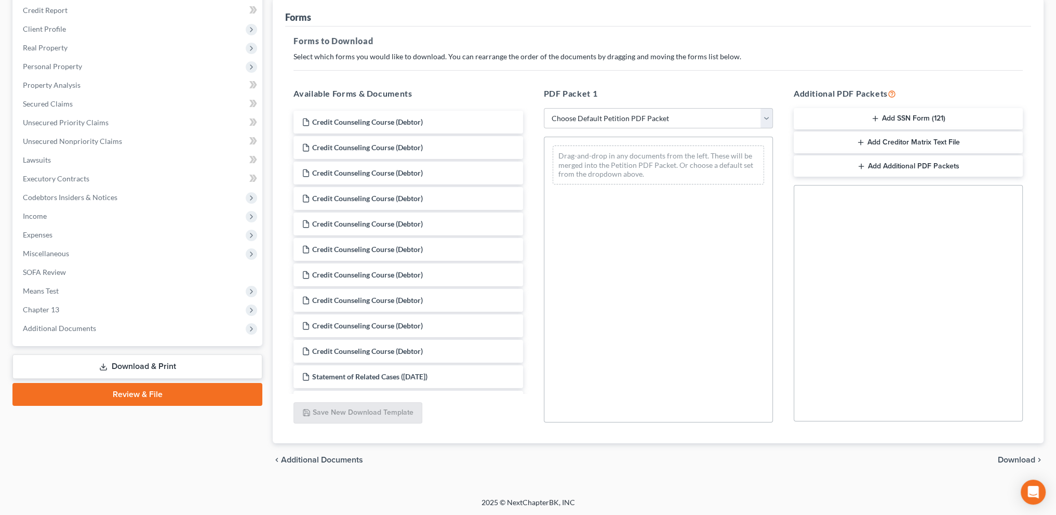
click at [141, 396] on link "Review & File" at bounding box center [137, 394] width 250 height 23
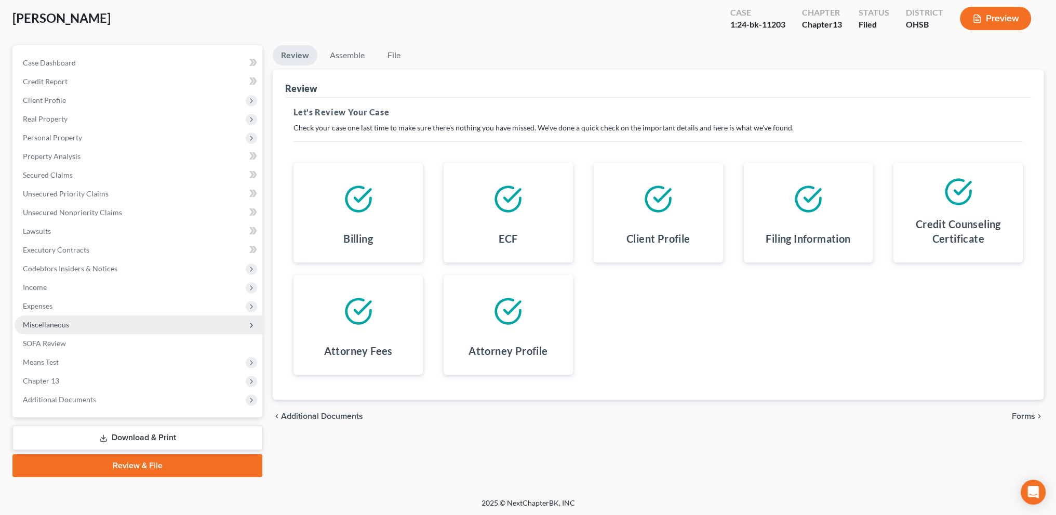
scroll to position [55, 0]
click at [114, 428] on link "Download & Print" at bounding box center [137, 437] width 250 height 24
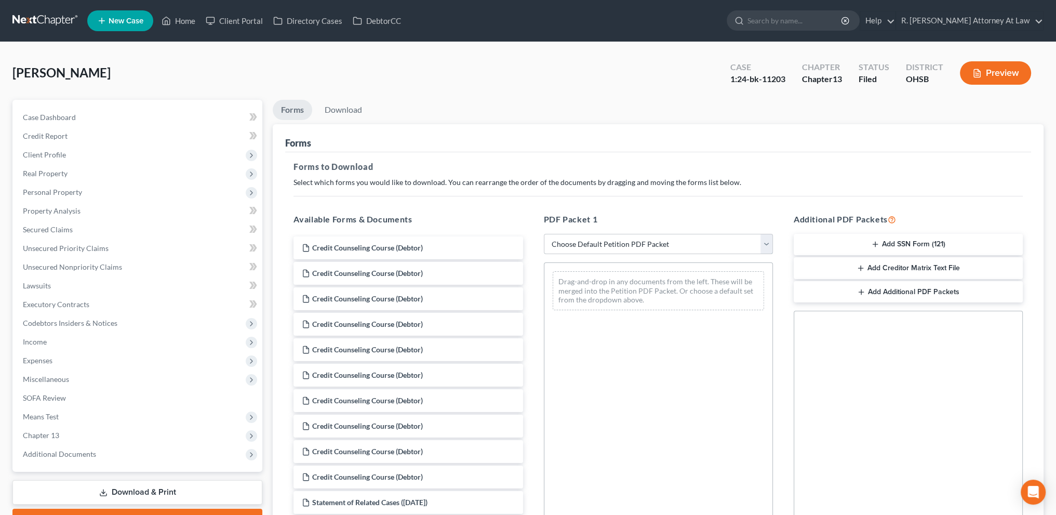
click at [583, 243] on select "Choose Default Petition PDF Packet Complete Bankruptcy Petition (all forms and …" at bounding box center [658, 244] width 229 height 21
select select "2"
click at [544, 234] on select "Choose Default Petition PDF Packet Complete Bankruptcy Petition (all forms and …" at bounding box center [658, 244] width 229 height 21
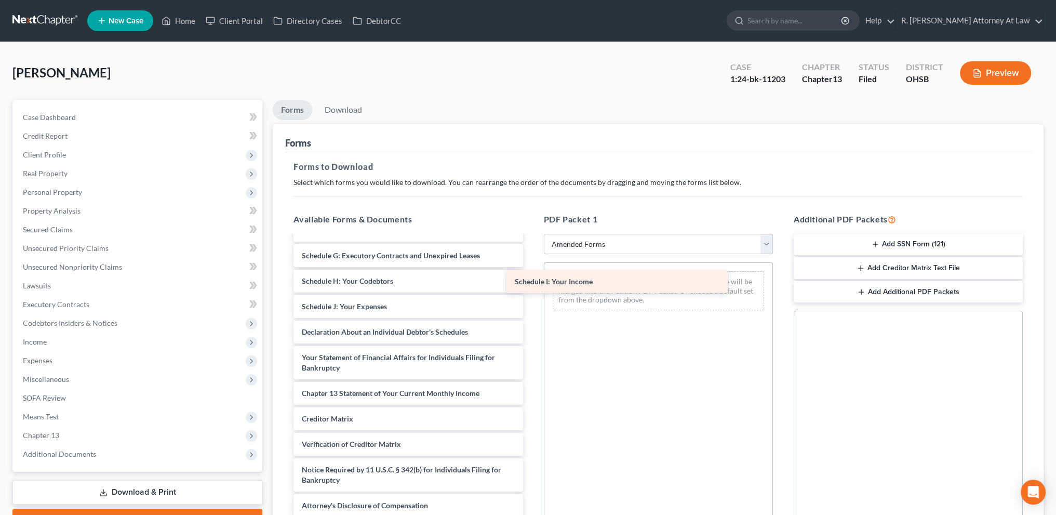
scroll to position [144, 0]
drag, startPoint x: 351, startPoint y: 276, endPoint x: 596, endPoint y: 278, distance: 245.7
click at [531, 278] on div "Schedule I: Your Income Voluntary Petition for Individuals Filing for Bankruptc…" at bounding box center [408, 304] width 246 height 425
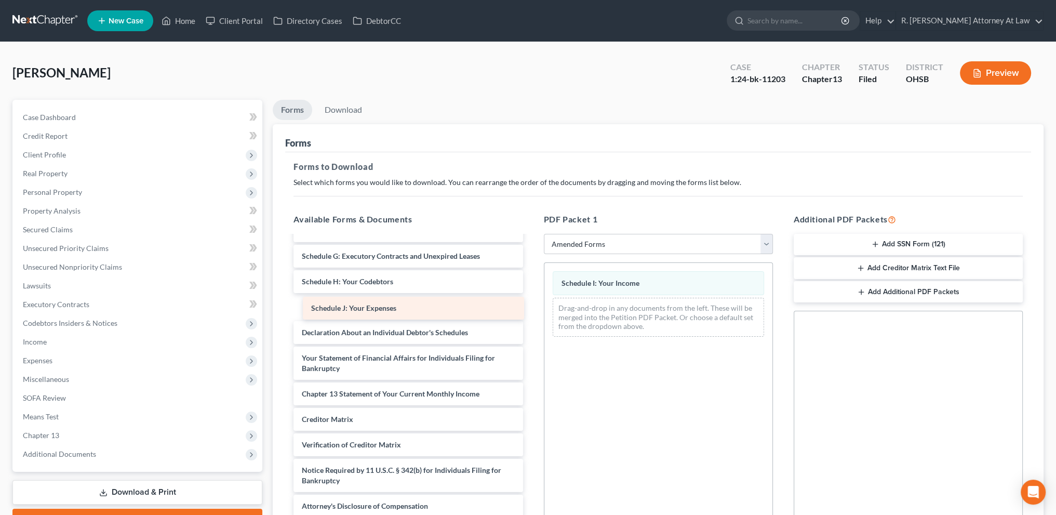
scroll to position [119, 0]
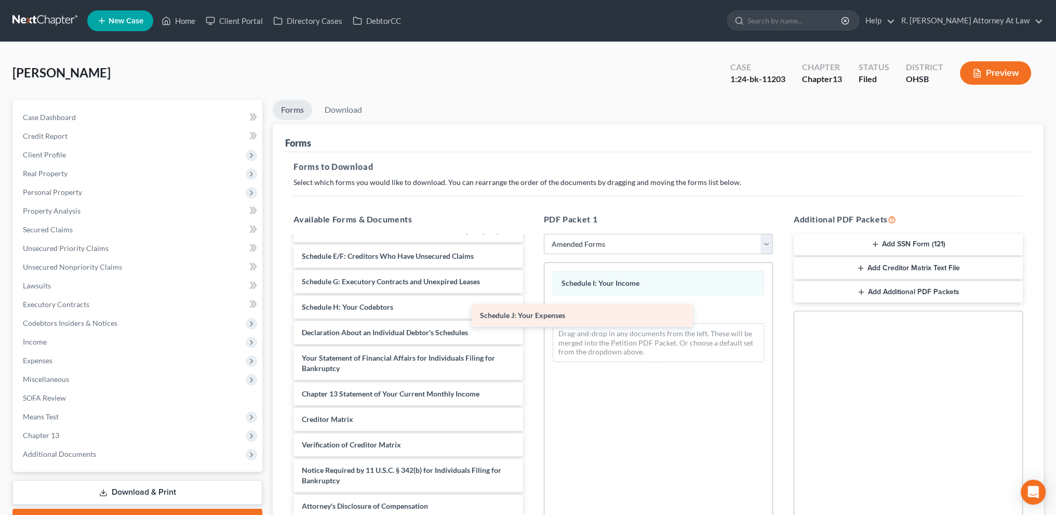
drag, startPoint x: 453, startPoint y: 307, endPoint x: 645, endPoint y: 316, distance: 192.5
click at [531, 316] on div "Schedule J: Your Expenses Voluntary Petition for Individuals Filing for Bankrup…" at bounding box center [408, 317] width 246 height 400
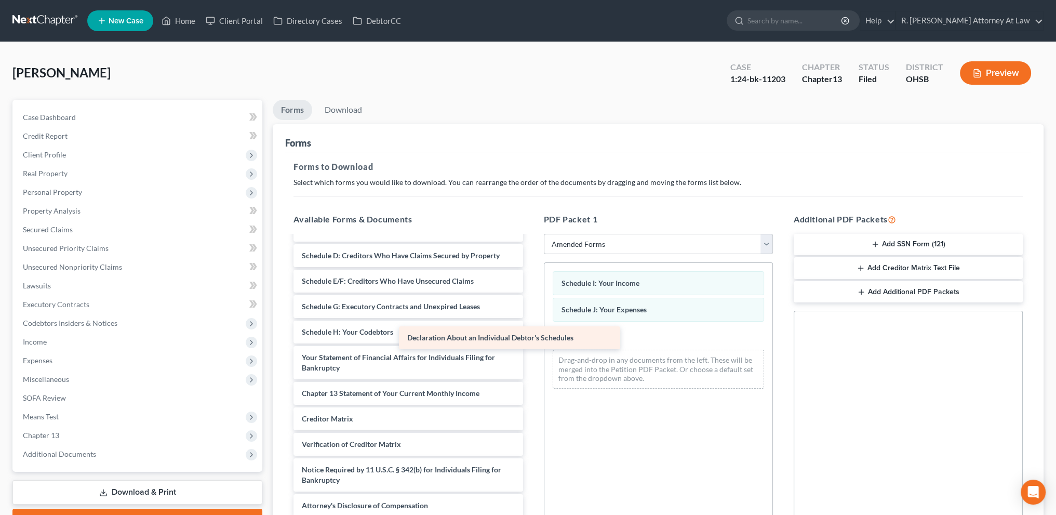
scroll to position [94, 0]
drag, startPoint x: 437, startPoint y: 332, endPoint x: 681, endPoint y: 337, distance: 244.2
click at [531, 338] on div "Declaration About an Individual Debtor's Schedules Voluntary Petition for Indiv…" at bounding box center [408, 330] width 246 height 375
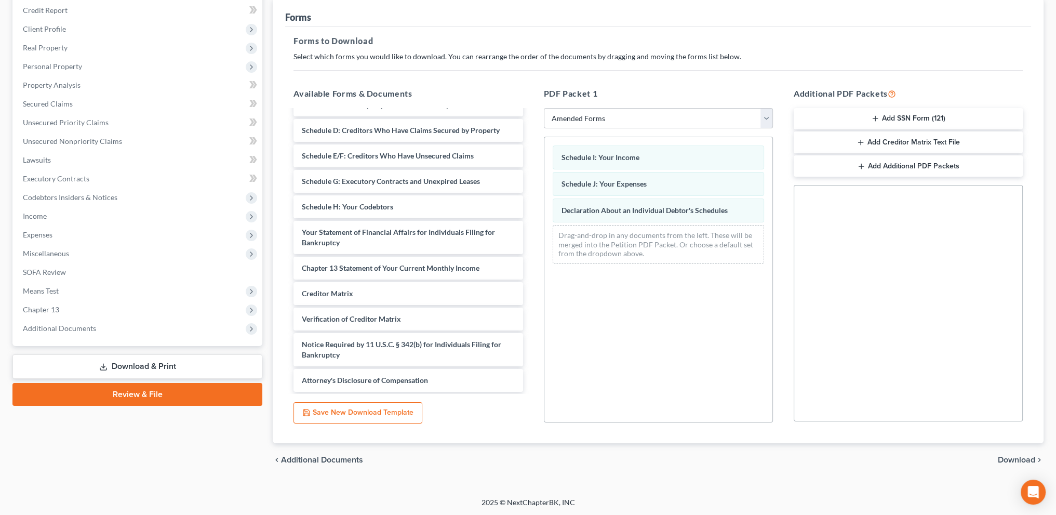
click at [1005, 460] on span "Download" at bounding box center [1016, 460] width 37 height 8
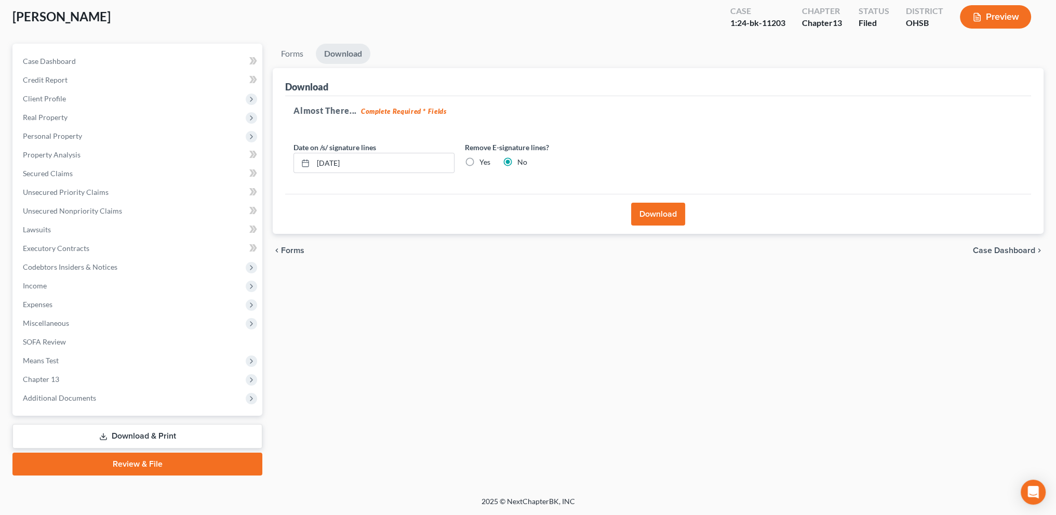
scroll to position [55, 0]
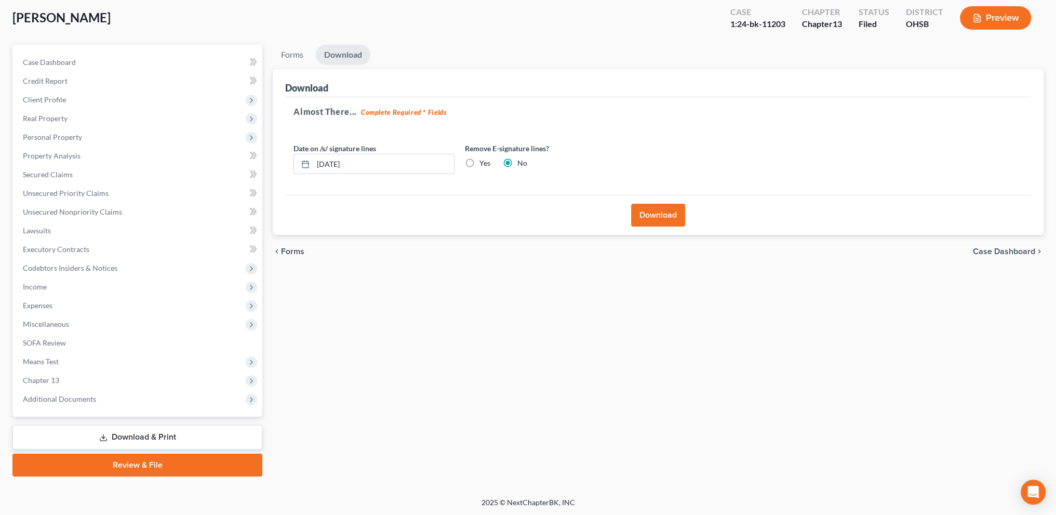
click at [661, 214] on button "Download" at bounding box center [658, 215] width 54 height 23
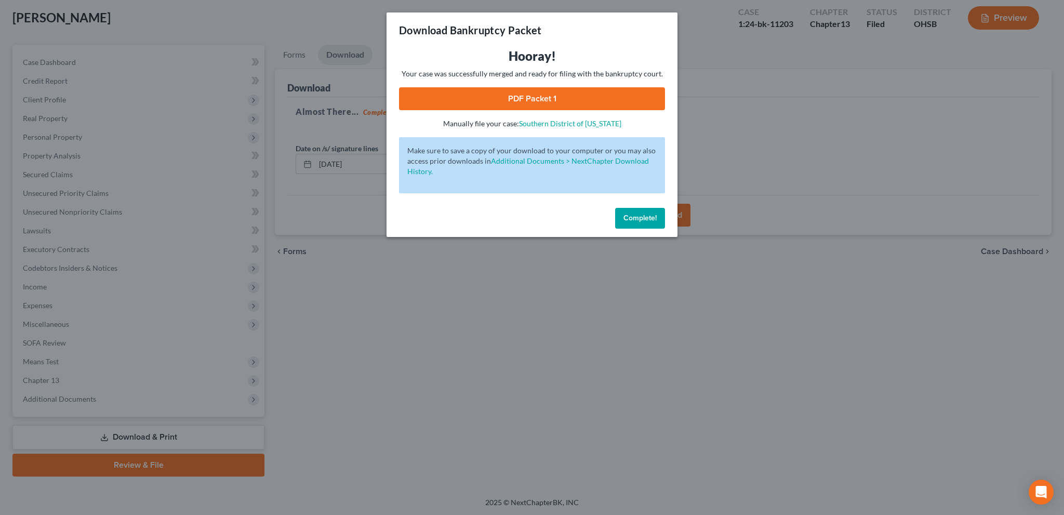
click at [529, 99] on link "PDF Packet 1" at bounding box center [532, 98] width 266 height 23
click at [634, 216] on span "Complete!" at bounding box center [639, 218] width 33 height 9
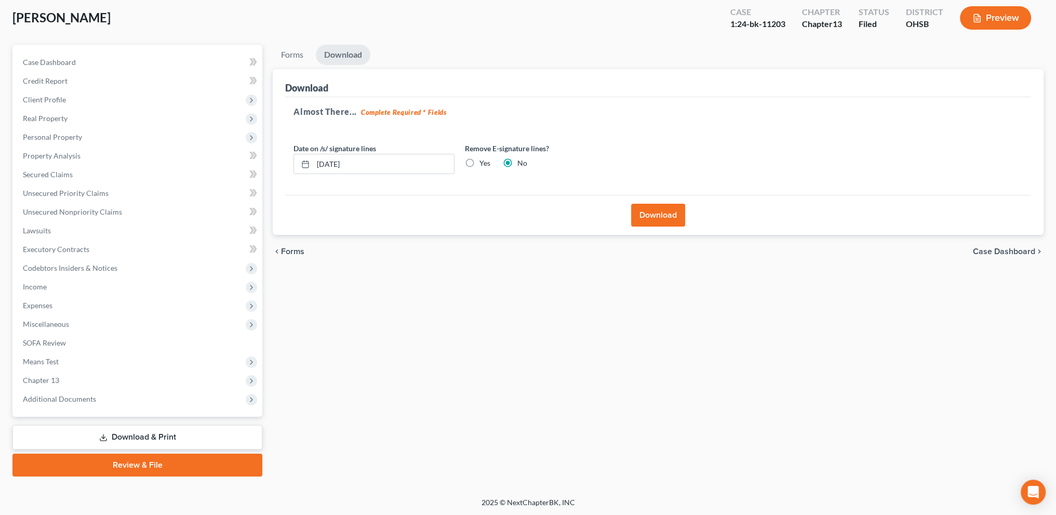
scroll to position [0, 0]
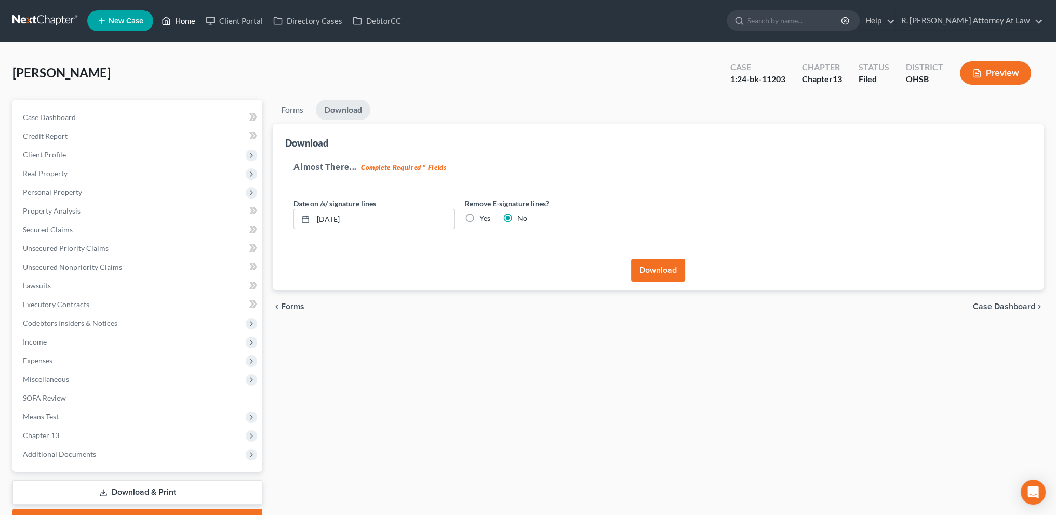
click at [185, 19] on link "Home" at bounding box center [178, 20] width 44 height 19
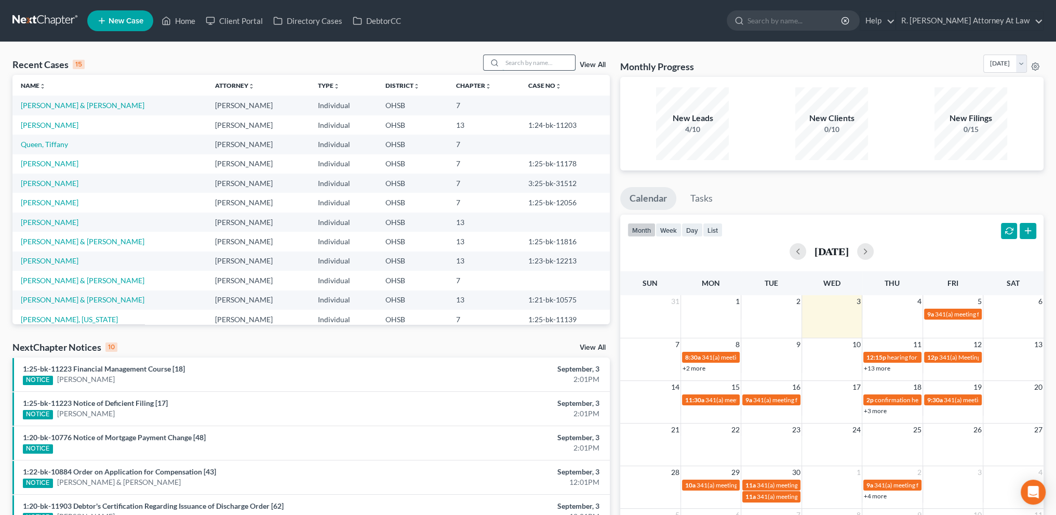
click at [517, 64] on input "search" at bounding box center [538, 62] width 73 height 15
type input "[PERSON_NAME]"
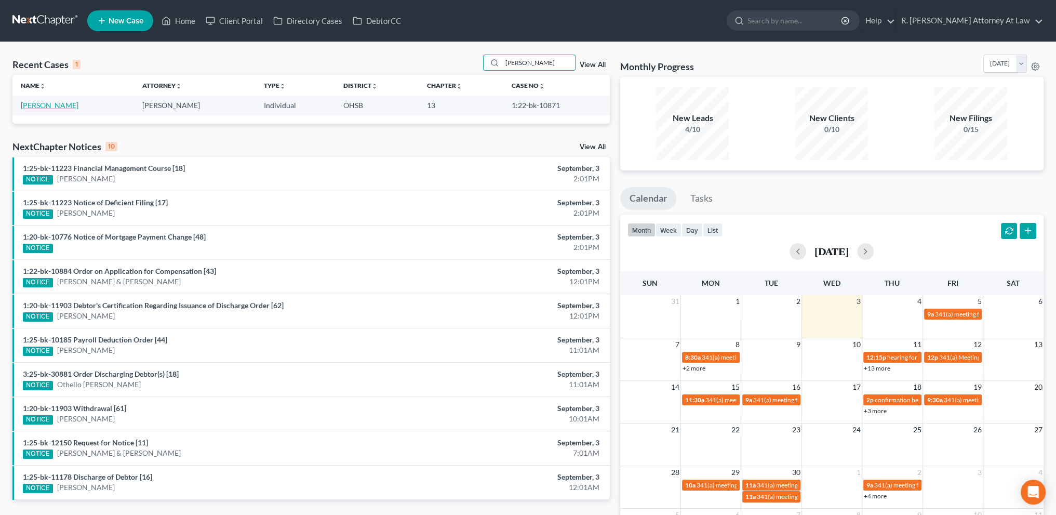
click at [46, 104] on link "[PERSON_NAME]" at bounding box center [50, 105] width 58 height 9
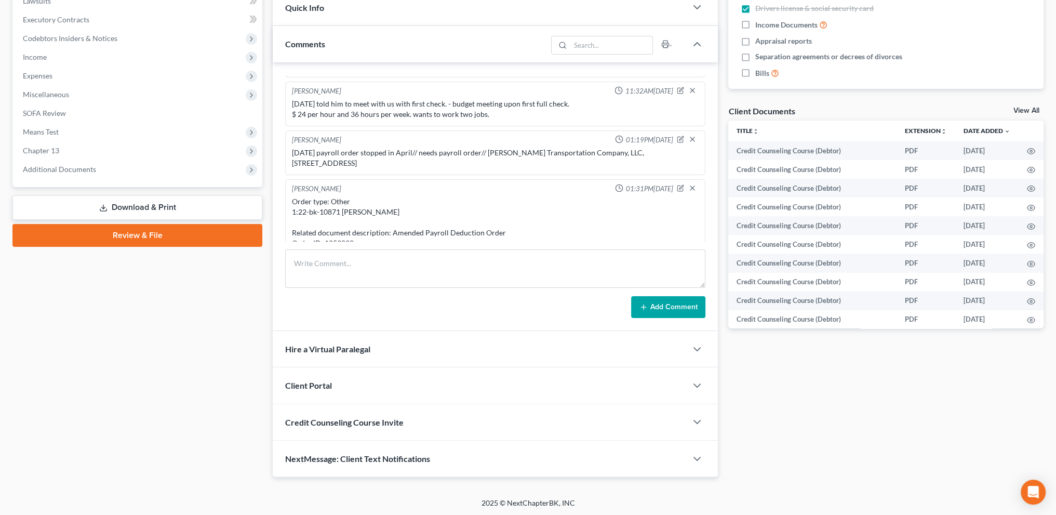
scroll to position [94, 0]
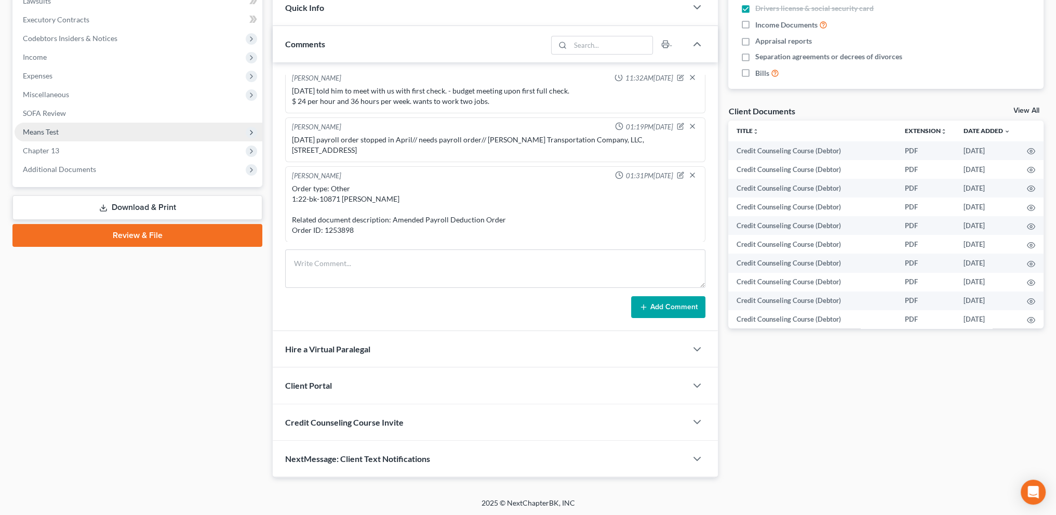
click at [46, 128] on span "Means Test" at bounding box center [139, 132] width 248 height 19
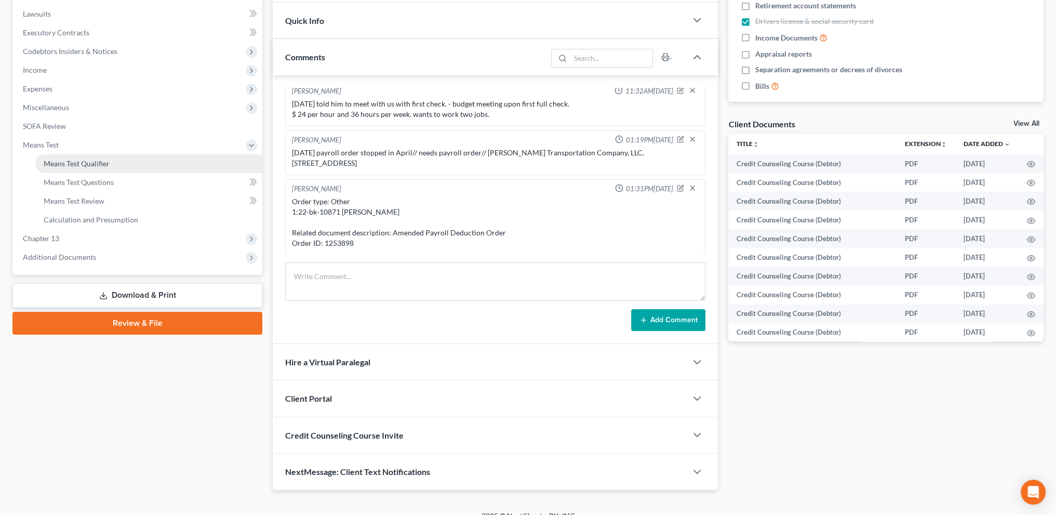
click at [72, 164] on span "Means Test Qualifier" at bounding box center [77, 163] width 66 height 9
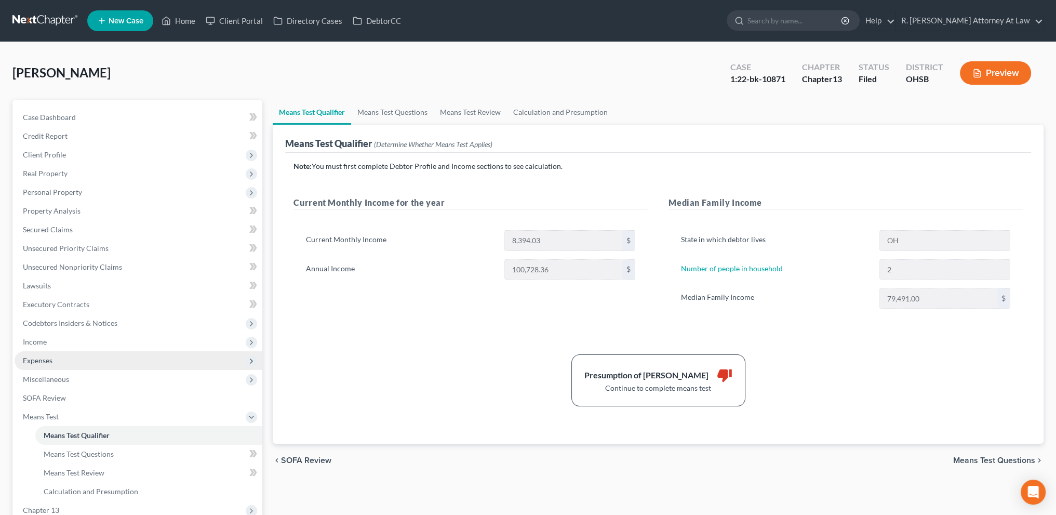
click at [49, 357] on span "Expenses" at bounding box center [38, 360] width 30 height 9
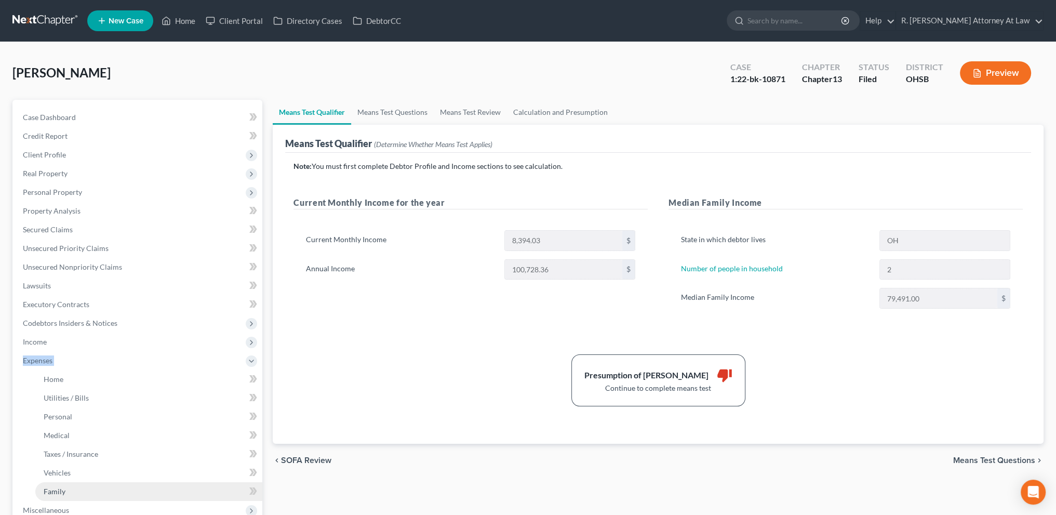
click at [62, 485] on link "Family" at bounding box center [148, 491] width 227 height 19
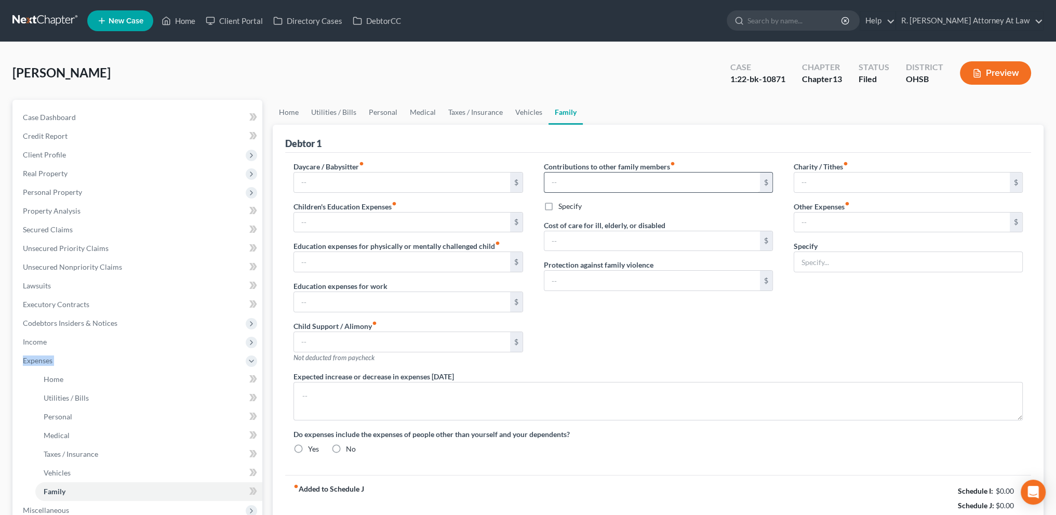
type input "0.00"
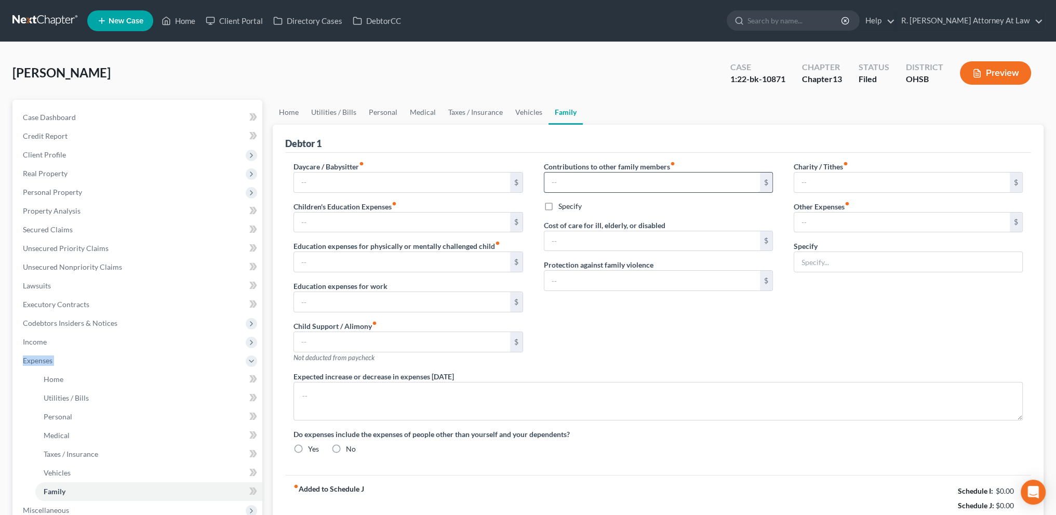
type input "0.00"
type input "70.00"
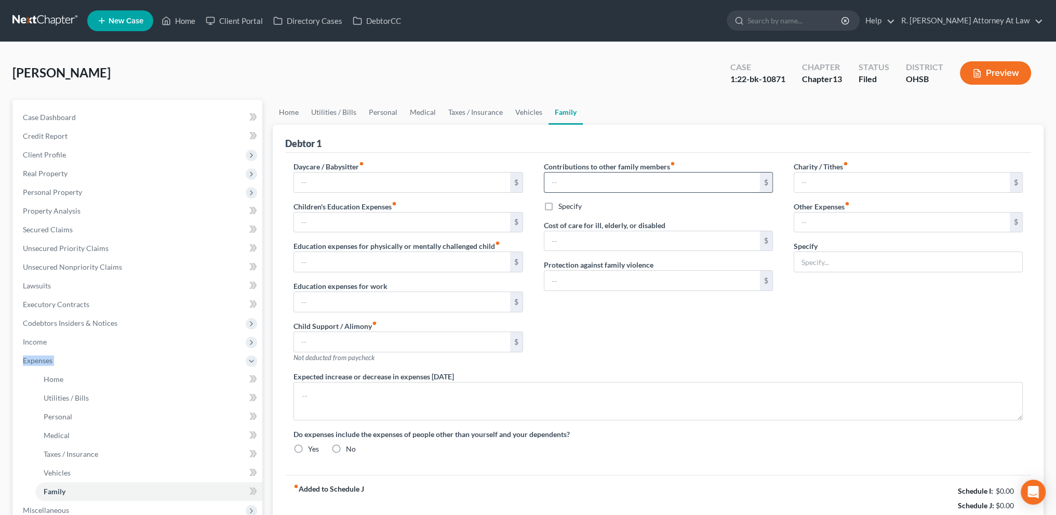
type input "Dog"
type textarea "Mother of [DEMOGRAPHIC_DATA] year old pays car insurance on the 2004 Dodge Ram …"
radio input "true"
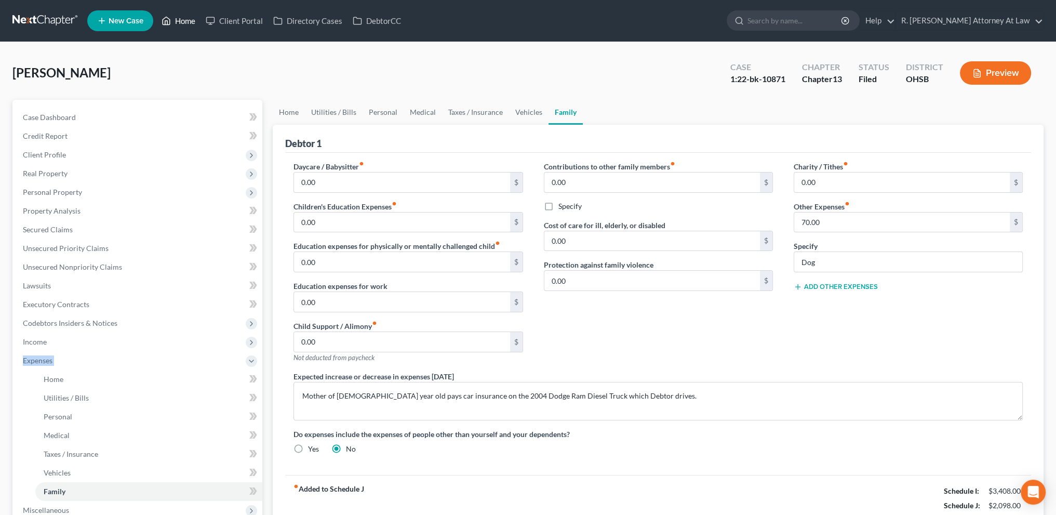
click at [184, 18] on link "Home" at bounding box center [178, 20] width 44 height 19
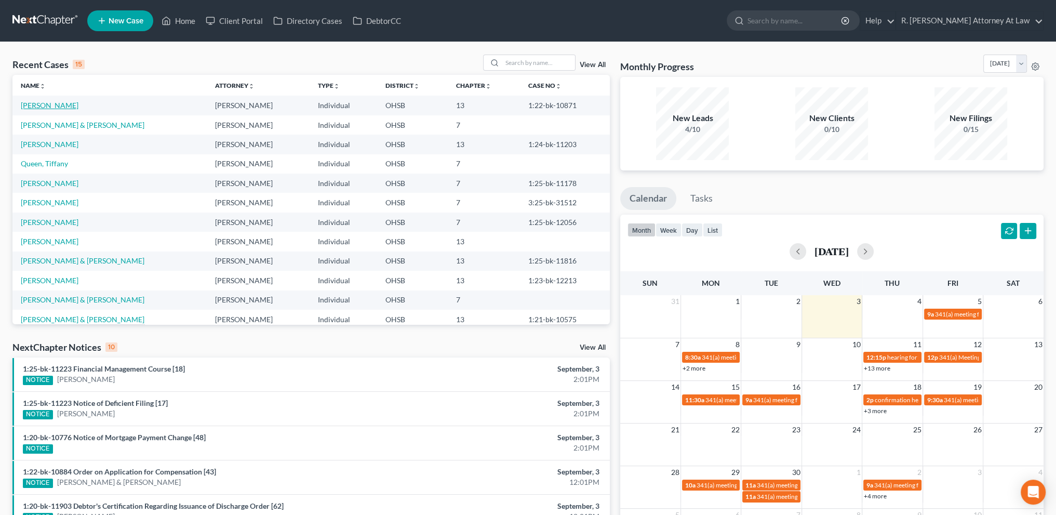
click at [47, 106] on link "[PERSON_NAME]" at bounding box center [50, 105] width 58 height 9
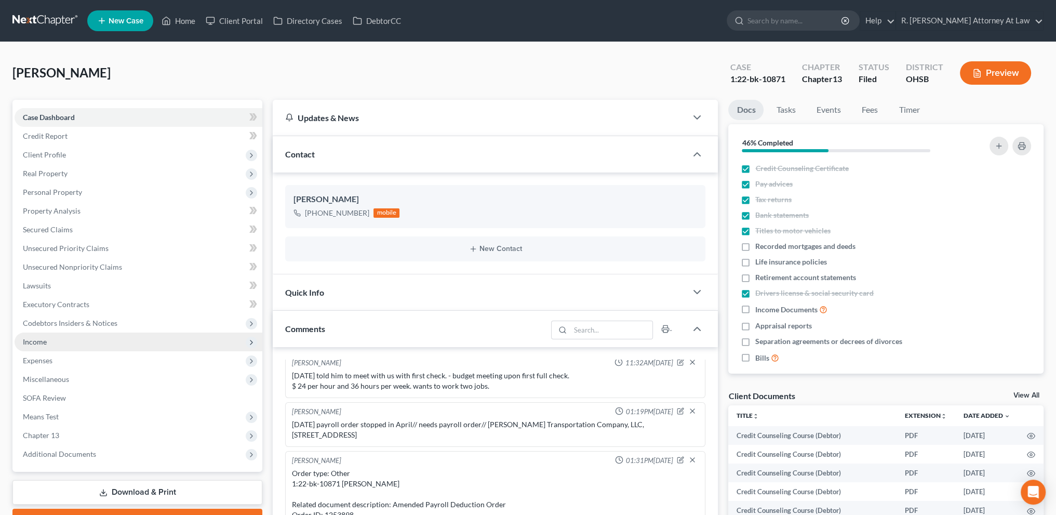
click at [41, 338] on span "Income" at bounding box center [35, 341] width 24 height 9
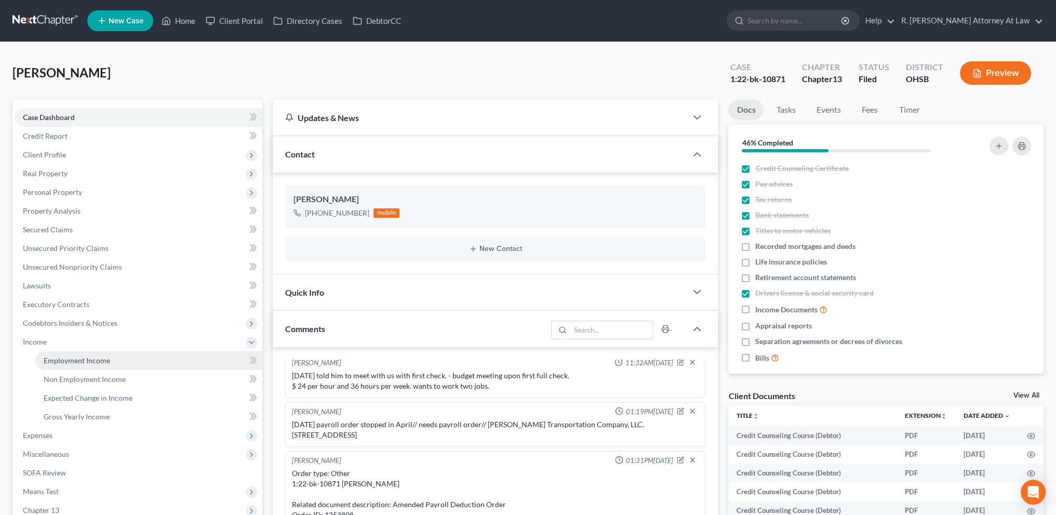
click at [52, 361] on span "Employment Income" at bounding box center [77, 360] width 66 height 9
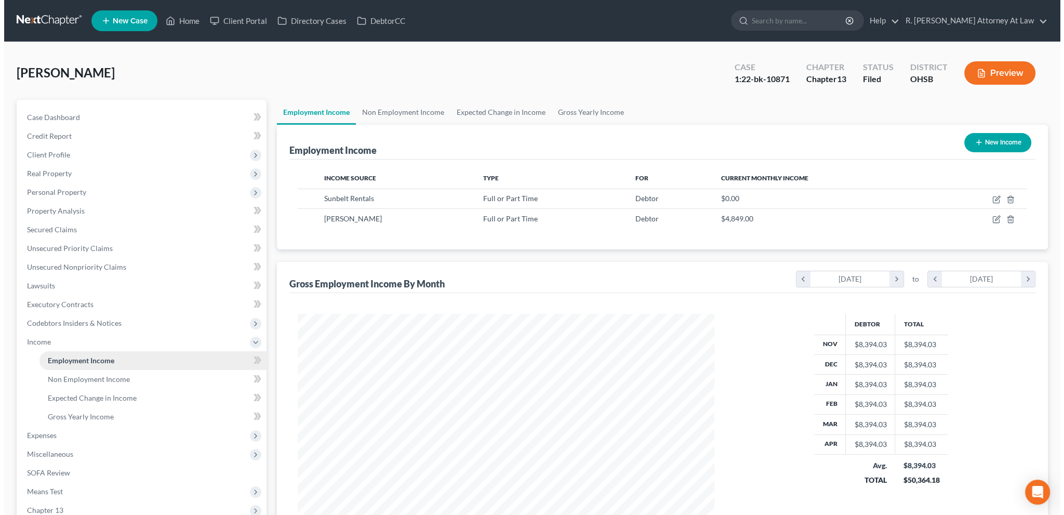
scroll to position [208, 437]
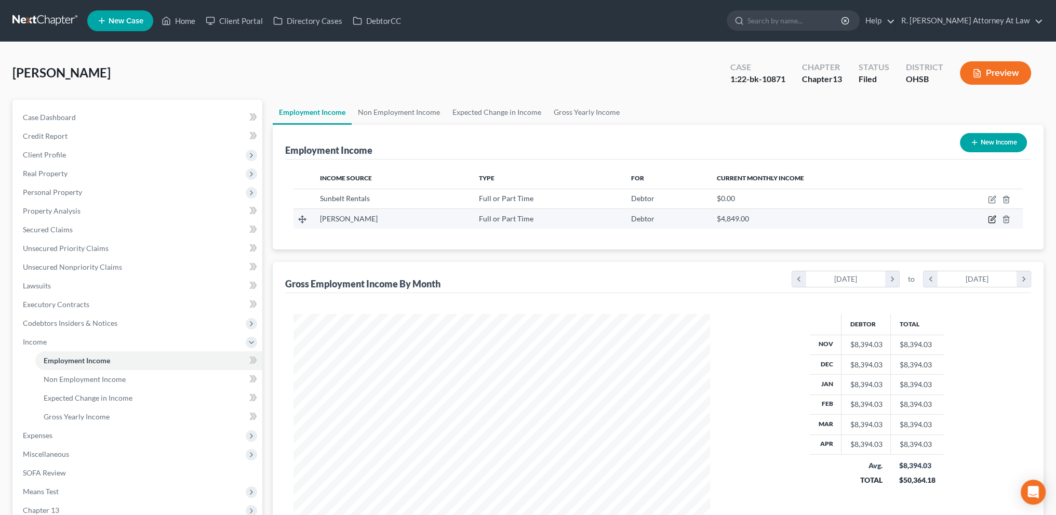
click at [993, 220] on icon "button" at bounding box center [992, 219] width 8 height 8
select select "0"
select select "36"
select select "0"
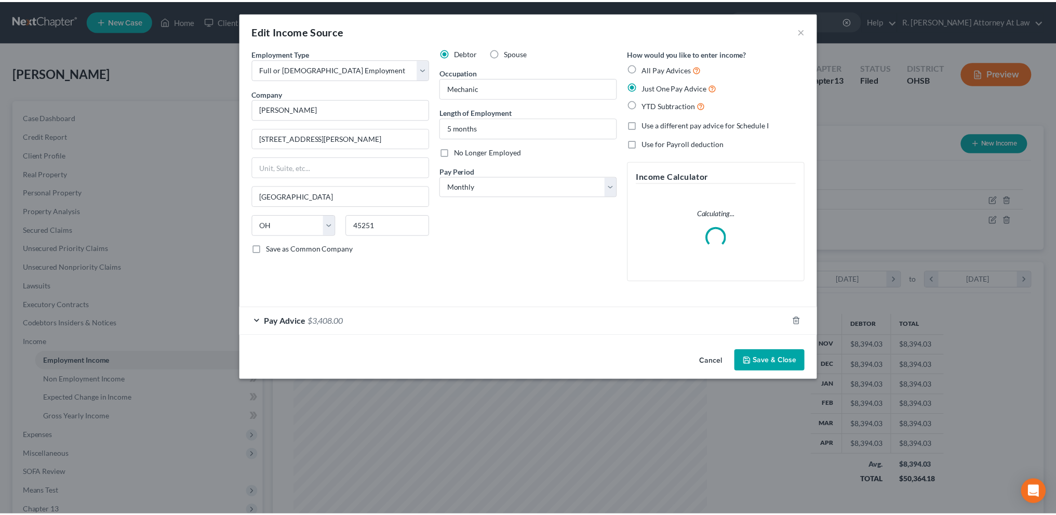
scroll to position [210, 441]
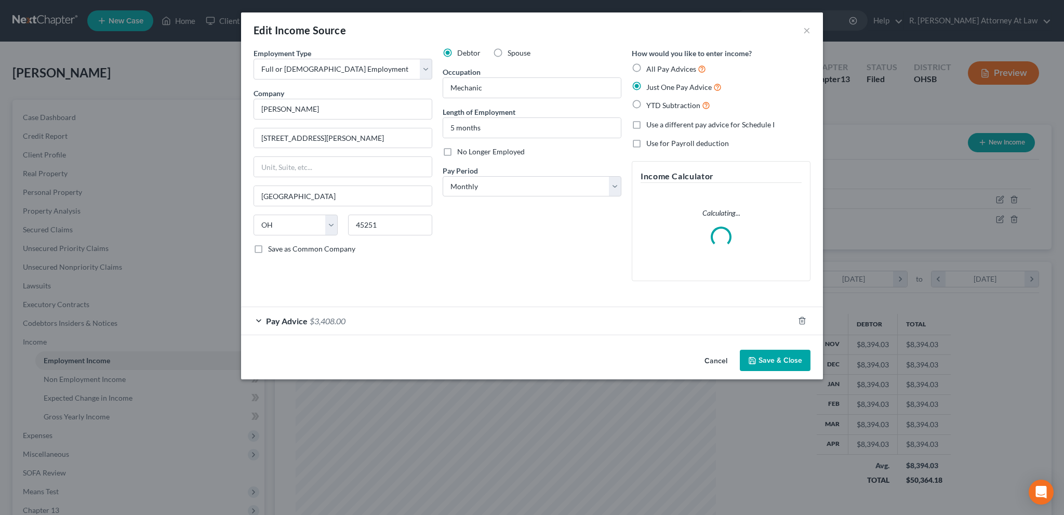
click at [775, 358] on button "Save & Close" at bounding box center [775, 361] width 71 height 22
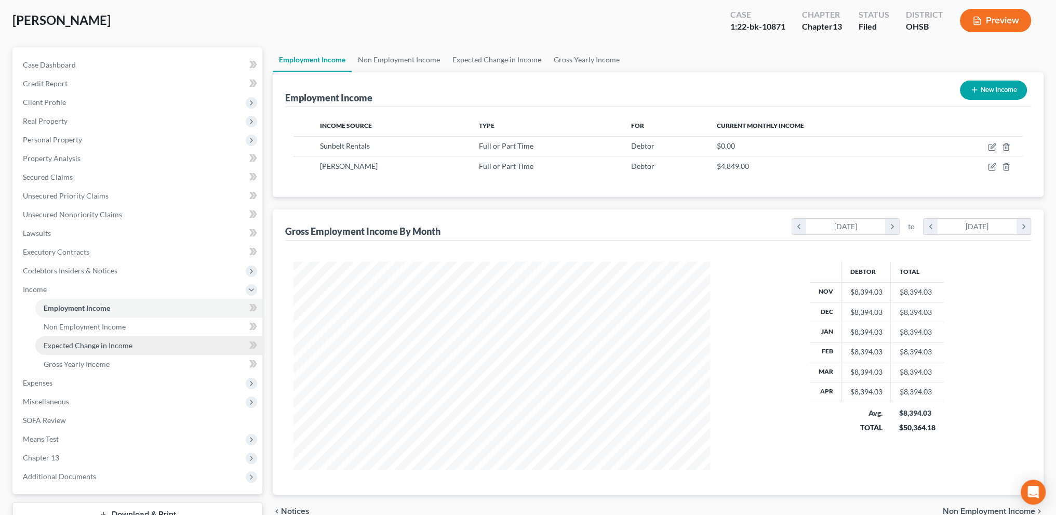
scroll to position [130, 0]
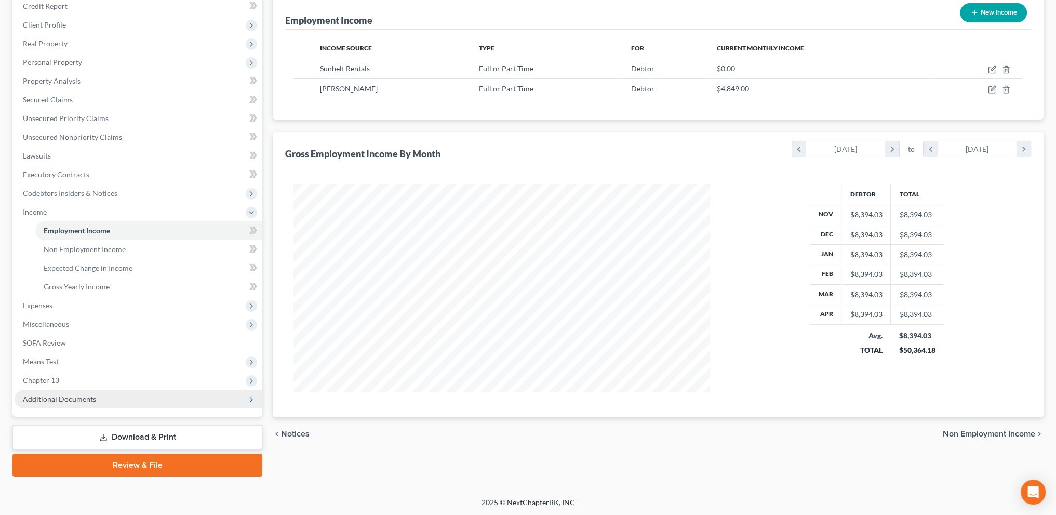
click at [42, 396] on span "Additional Documents" at bounding box center [59, 398] width 73 height 9
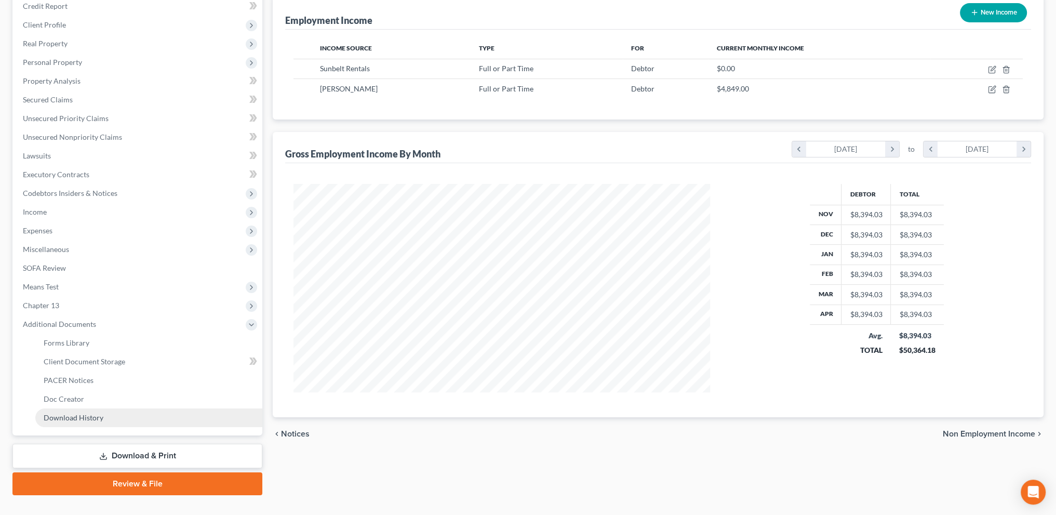
click at [59, 419] on span "Download History" at bounding box center [74, 417] width 60 height 9
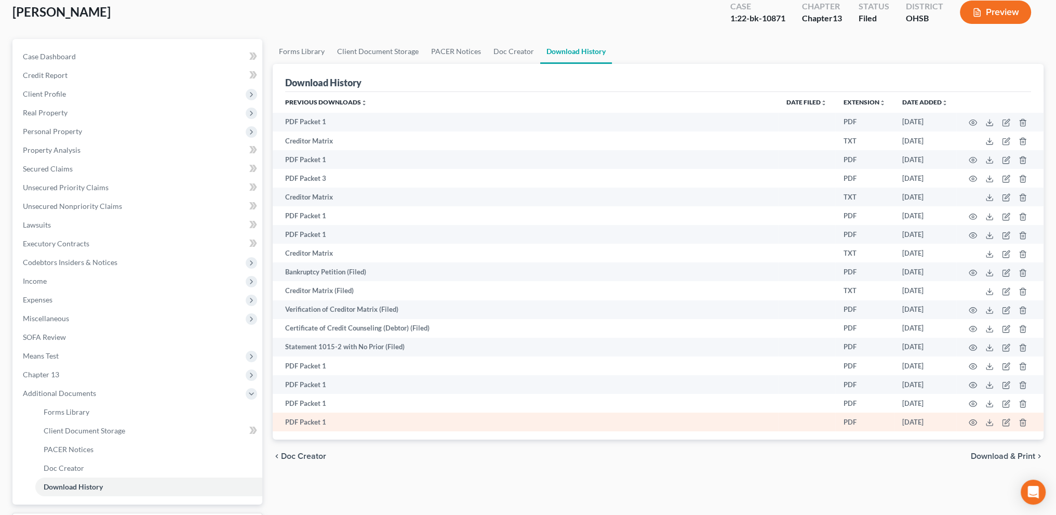
scroll to position [149, 0]
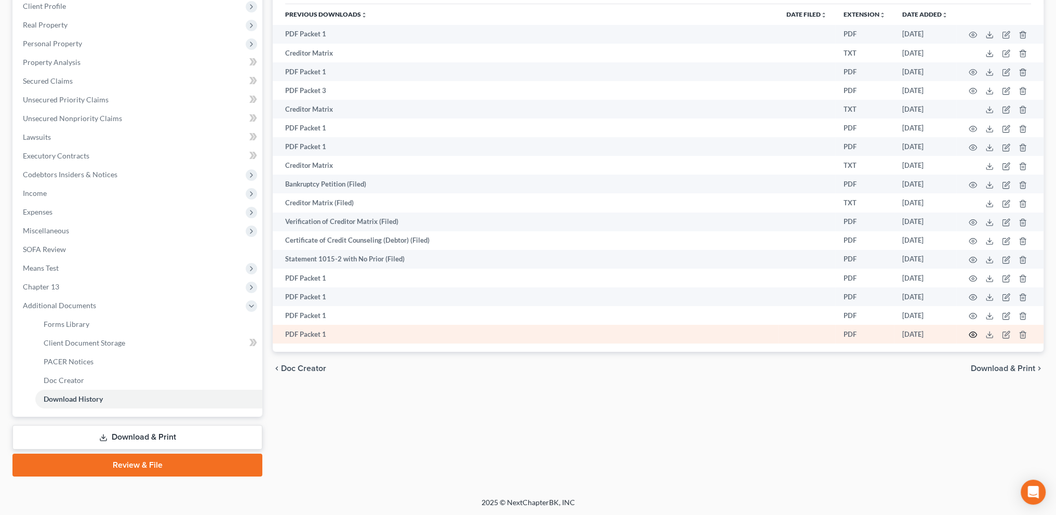
click at [973, 337] on icon "button" at bounding box center [973, 334] width 8 height 8
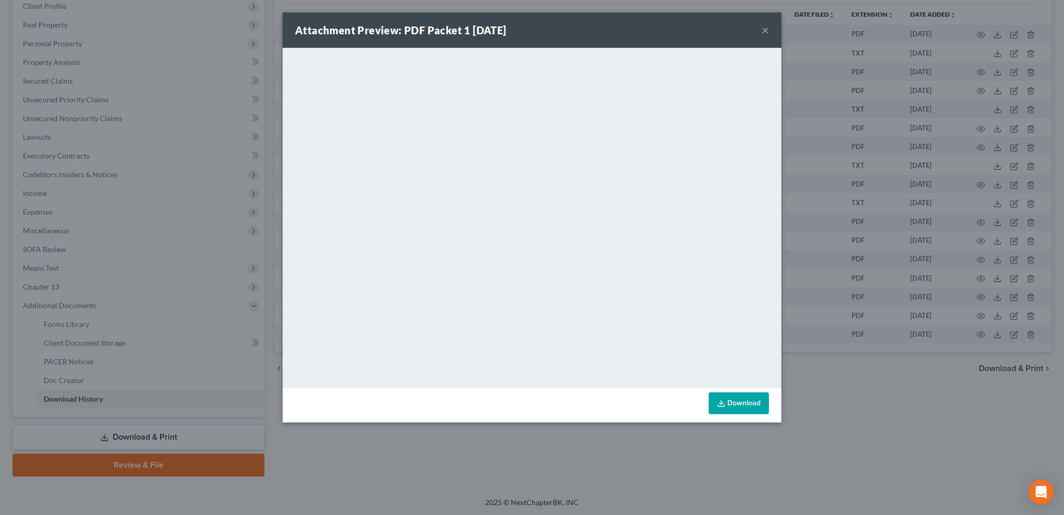
click at [764, 31] on button "×" at bounding box center [765, 30] width 7 height 12
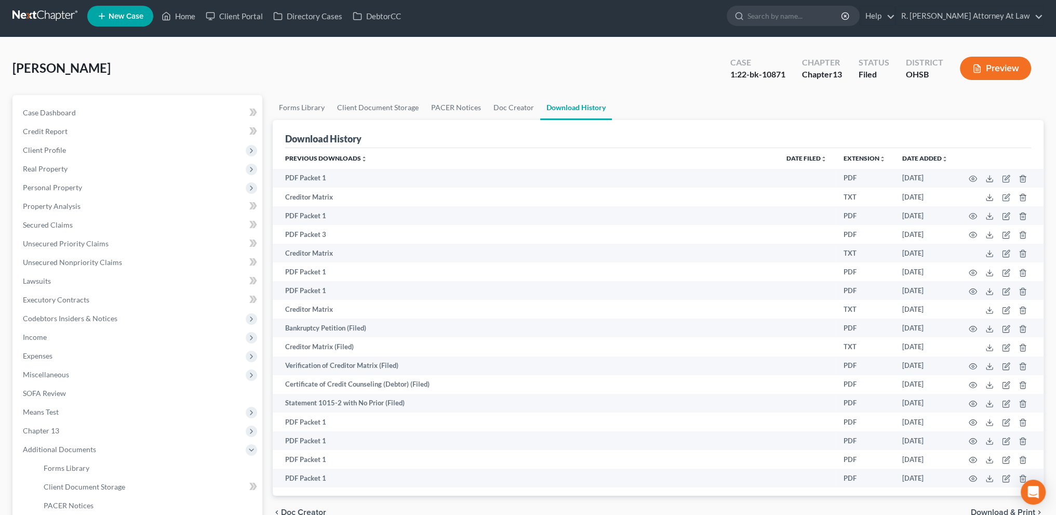
scroll to position [0, 0]
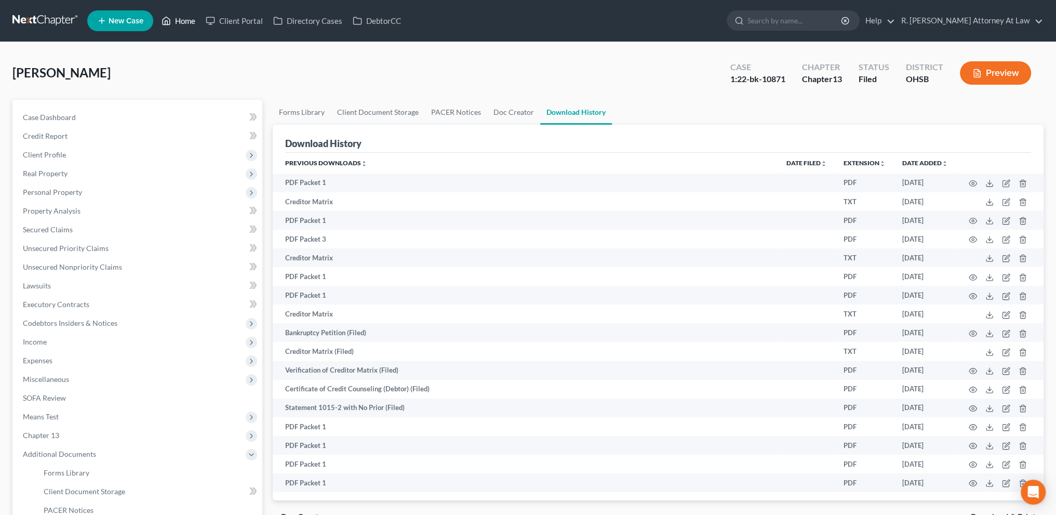
click at [183, 18] on link "Home" at bounding box center [178, 20] width 44 height 19
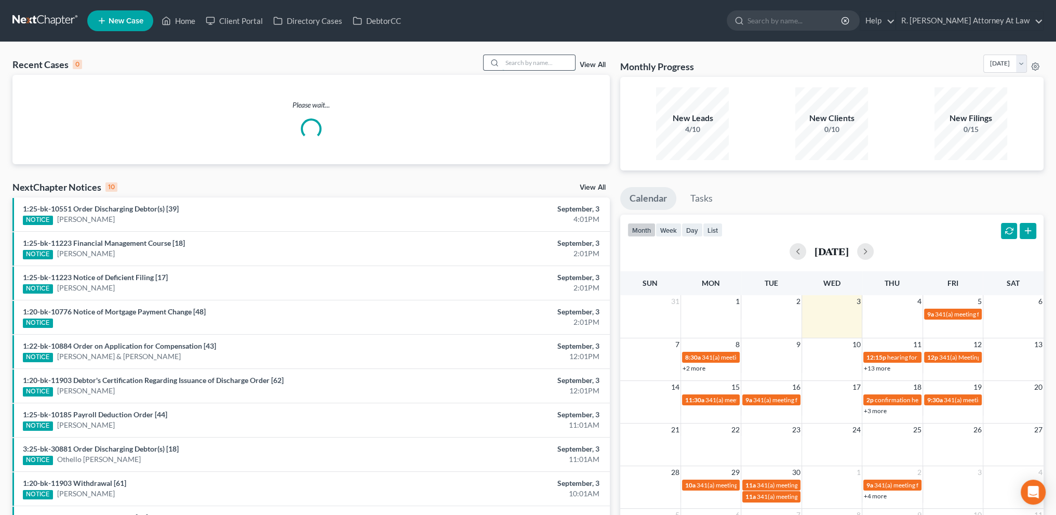
click at [515, 60] on input "search" at bounding box center [538, 62] width 73 height 15
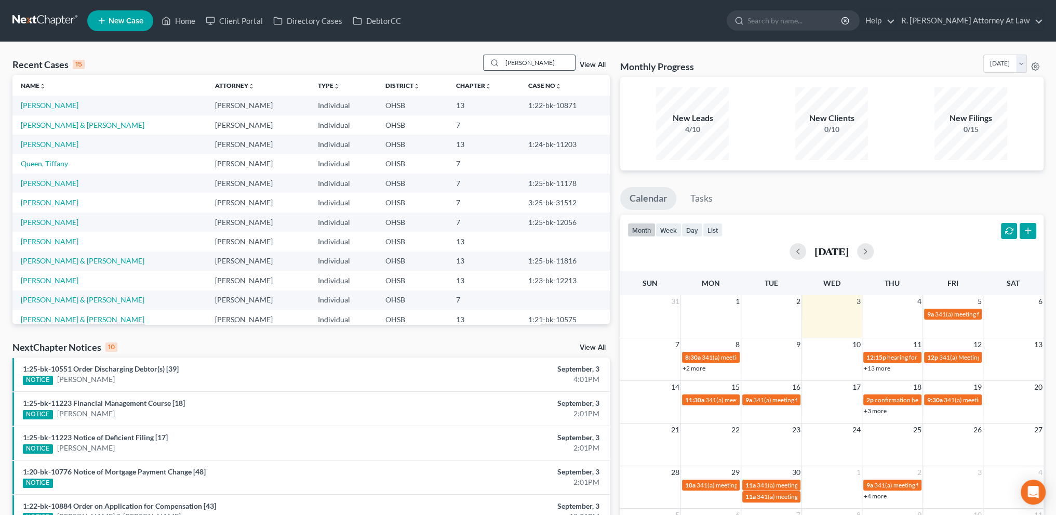
type input "[PERSON_NAME]"
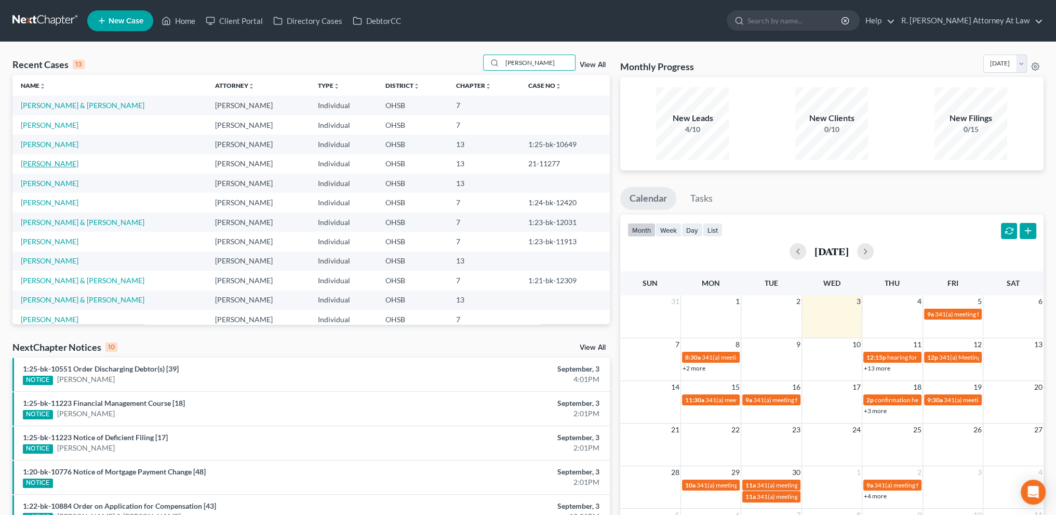
click at [54, 164] on link "[PERSON_NAME]" at bounding box center [50, 163] width 58 height 9
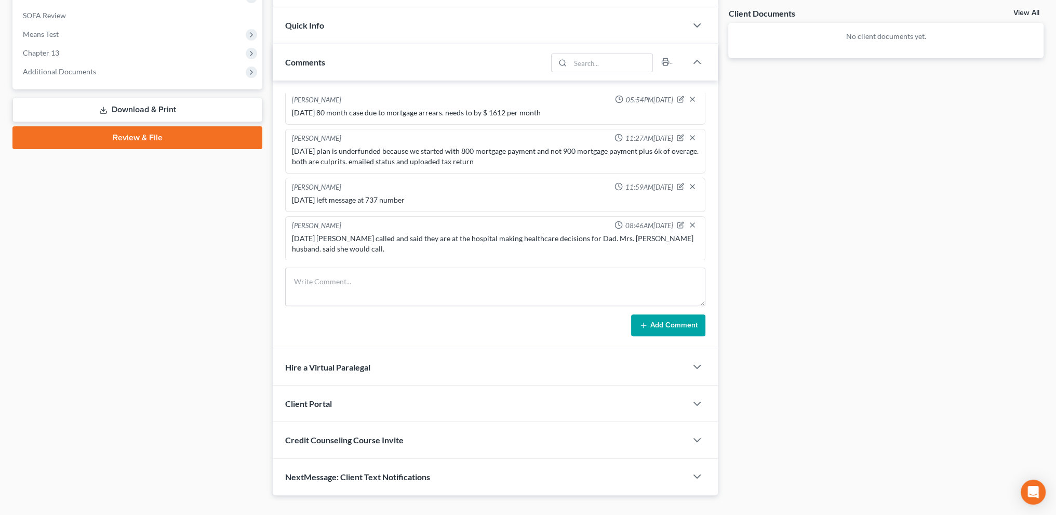
scroll to position [400, 0]
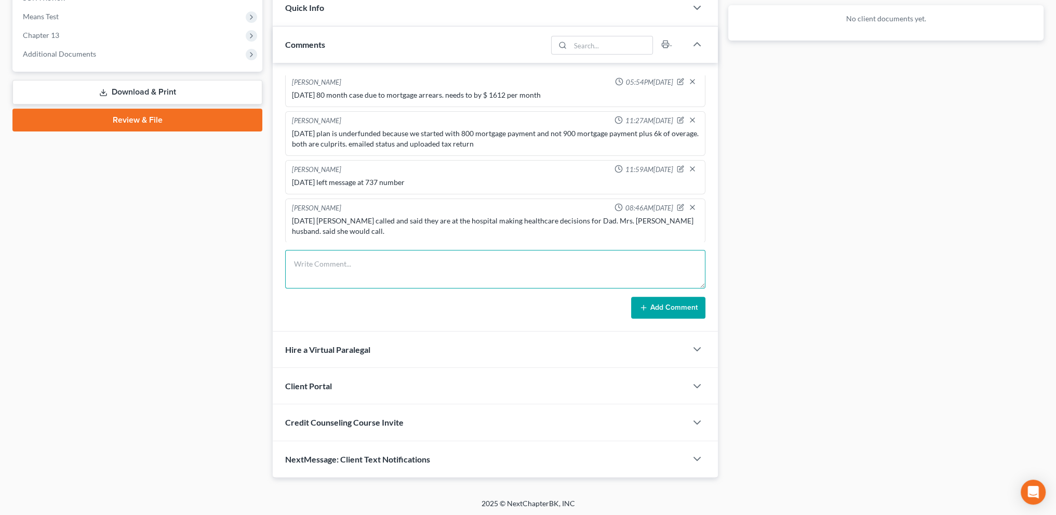
click at [308, 264] on textarea at bounding box center [495, 269] width 420 height 38
drag, startPoint x: 424, startPoint y: 262, endPoint x: 420, endPoint y: 259, distance: 5.6
click at [424, 262] on textarea "[DATE] sent email and tried to call both umbers no answer." at bounding box center [495, 269] width 420 height 38
click at [491, 261] on textarea "[DATE] sent email and tried to call both numbers no answer." at bounding box center [495, 269] width 420 height 38
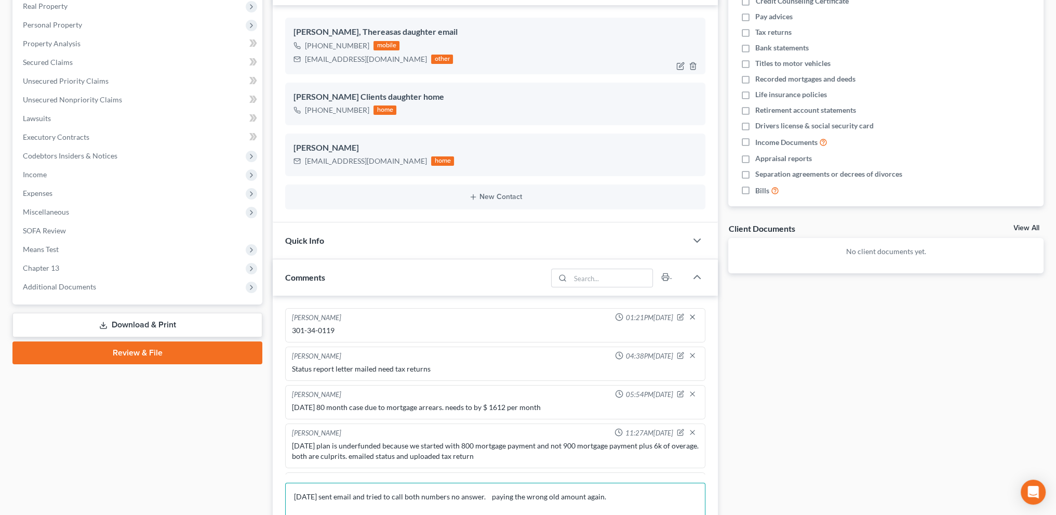
scroll to position [179, 0]
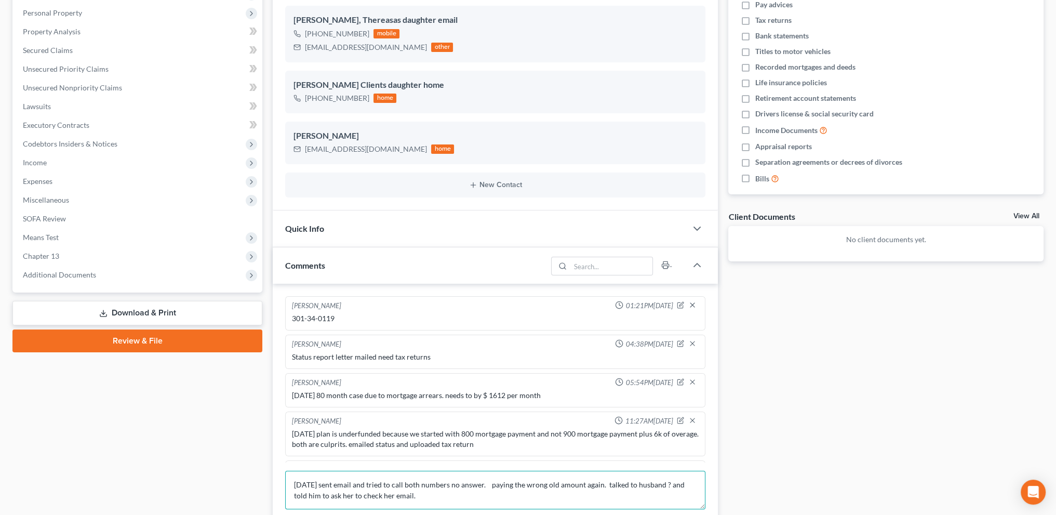
type textarea "[DATE] sent email and tried to call both numbers no answer. paying the wrong ol…"
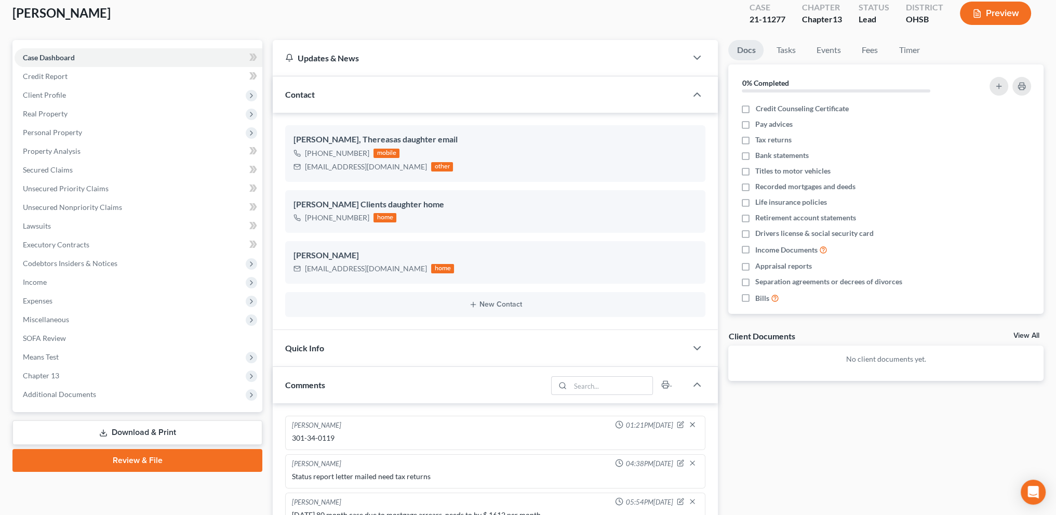
scroll to position [0, 0]
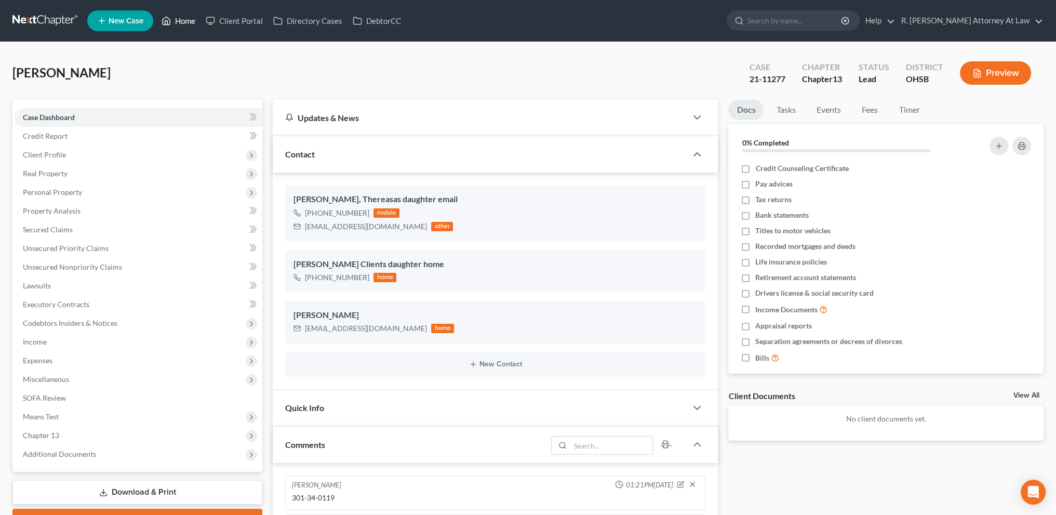
click at [182, 22] on link "Home" at bounding box center [178, 20] width 44 height 19
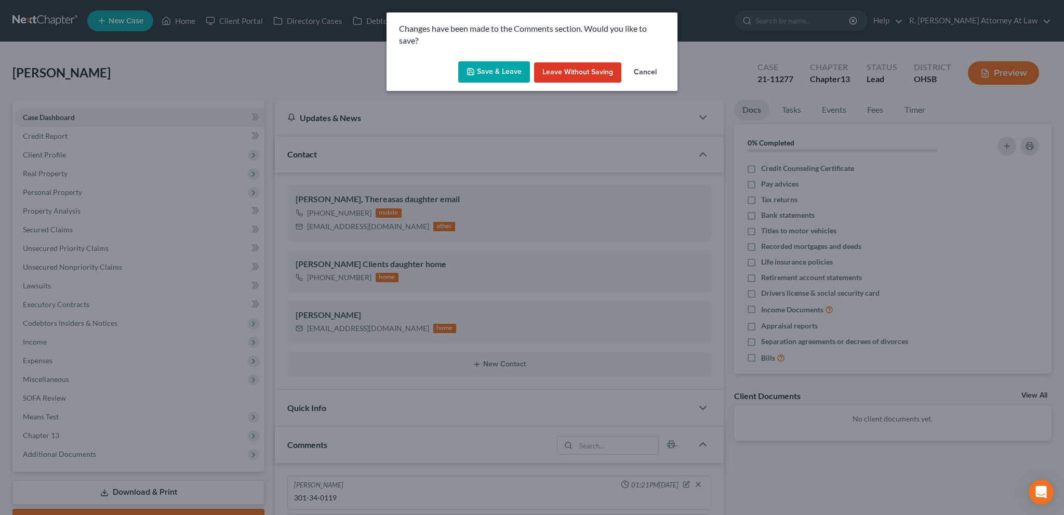
click at [499, 68] on button "Save & Leave" at bounding box center [494, 72] width 72 height 22
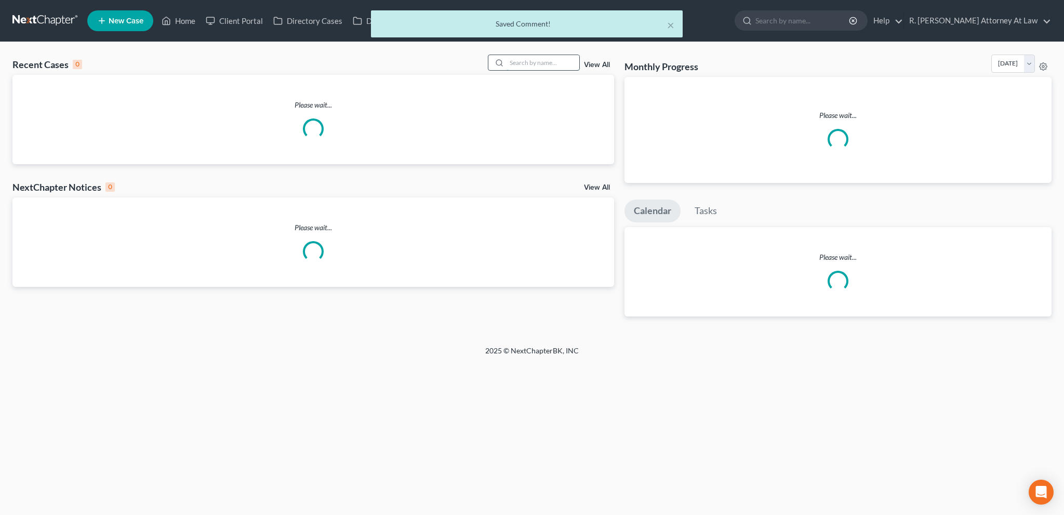
click at [521, 61] on input "search" at bounding box center [543, 62] width 73 height 15
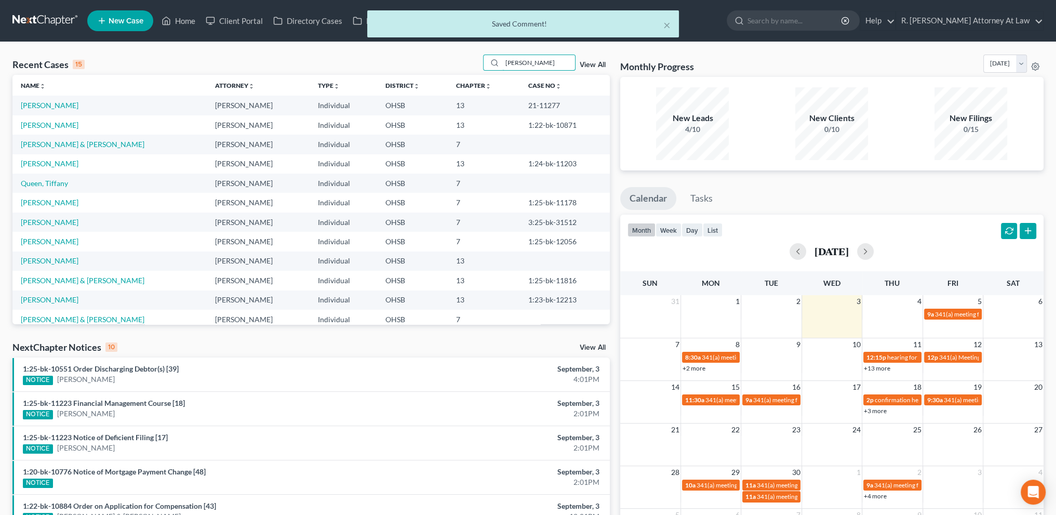
type input "[PERSON_NAME]"
